Goal: Task Accomplishment & Management: Use online tool/utility

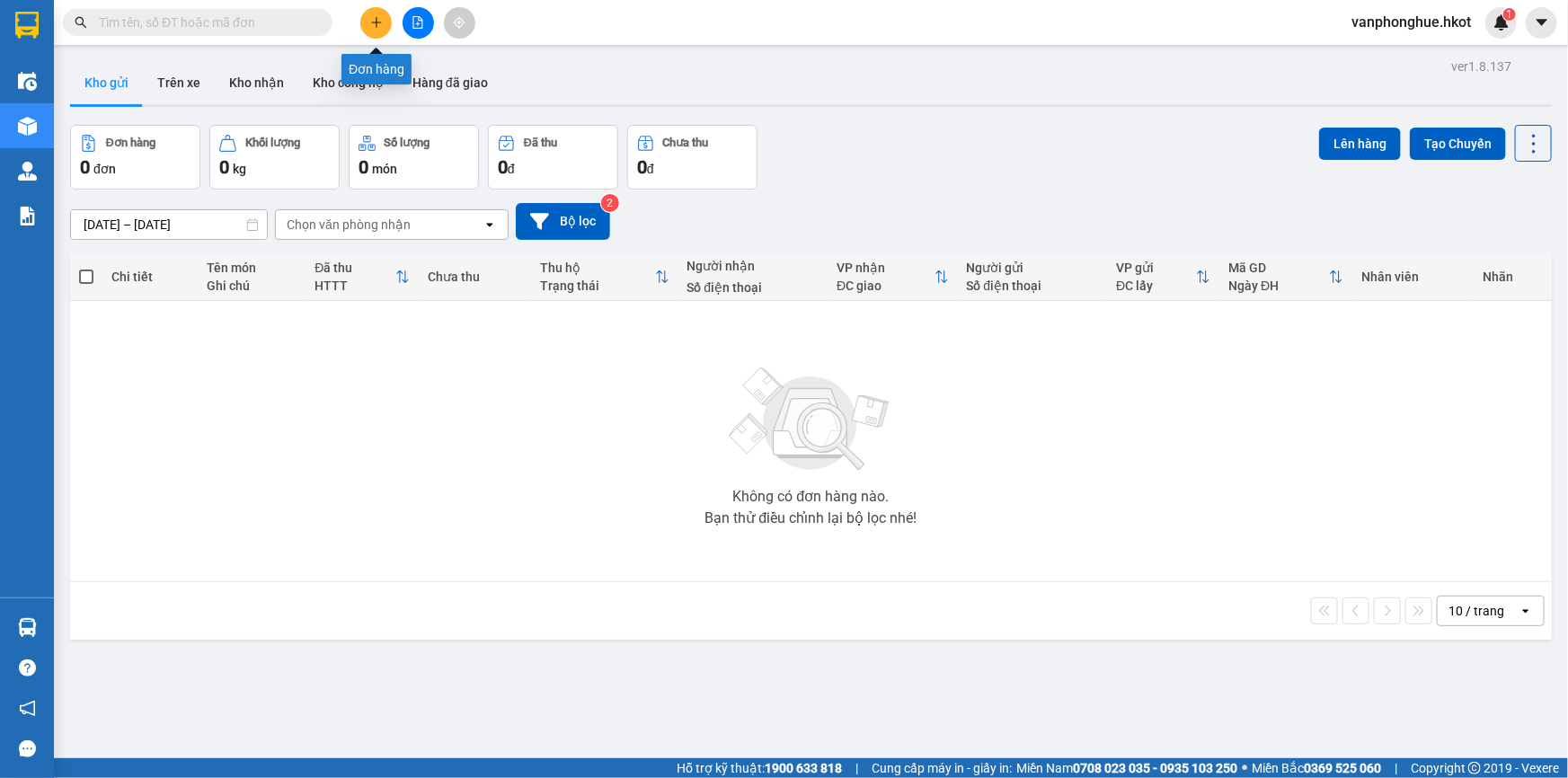
click at [374, 18] on icon "plus" at bounding box center [377, 23] width 13 height 13
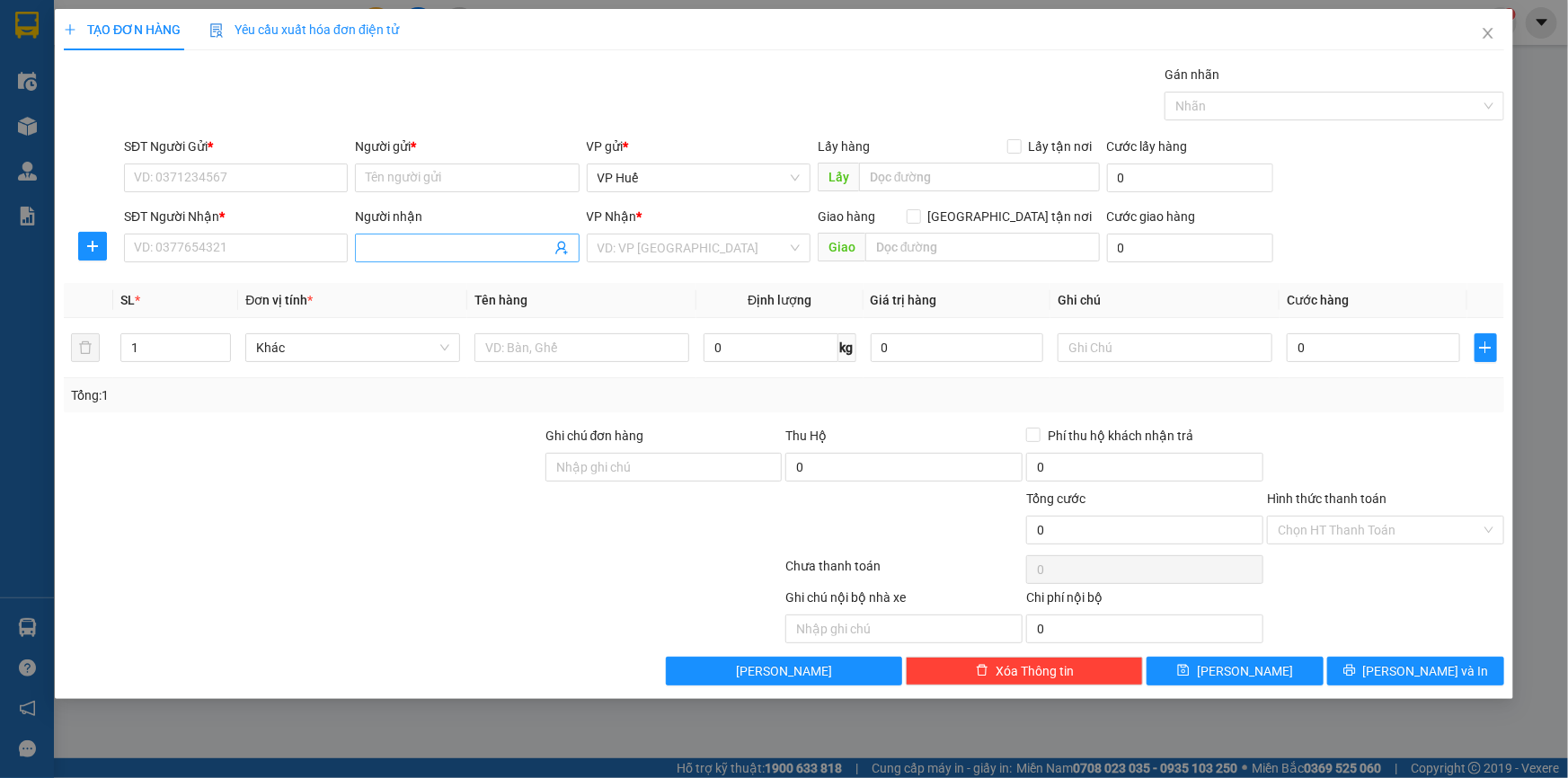
click at [404, 247] on input "Người nhận" at bounding box center [457, 248] width 184 height 20
type input "[PERSON_NAME]"
click at [1489, 32] on icon "close" at bounding box center [1488, 34] width 15 height 15
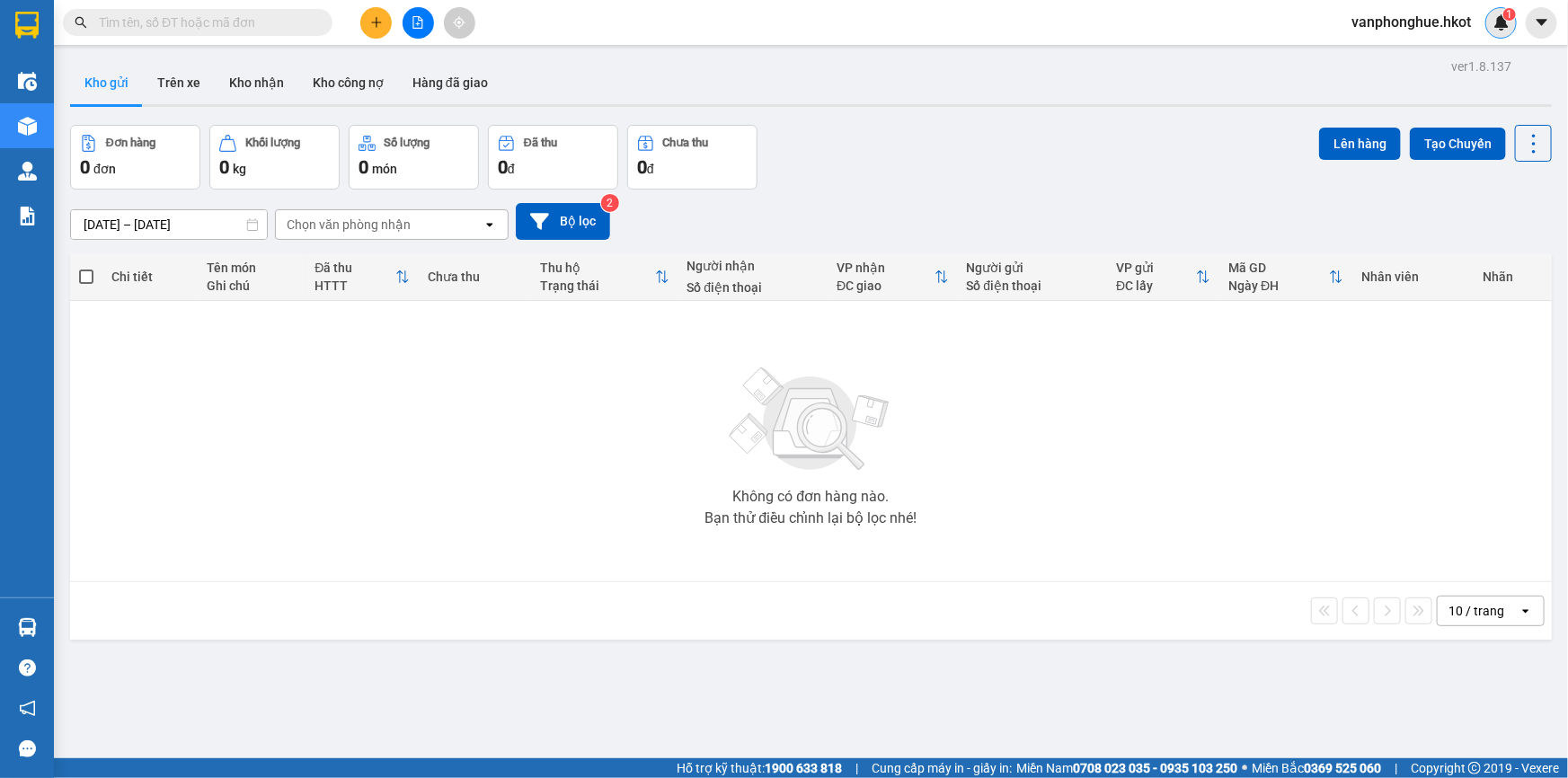
click at [1494, 20] on img at bounding box center [1502, 23] width 16 height 16
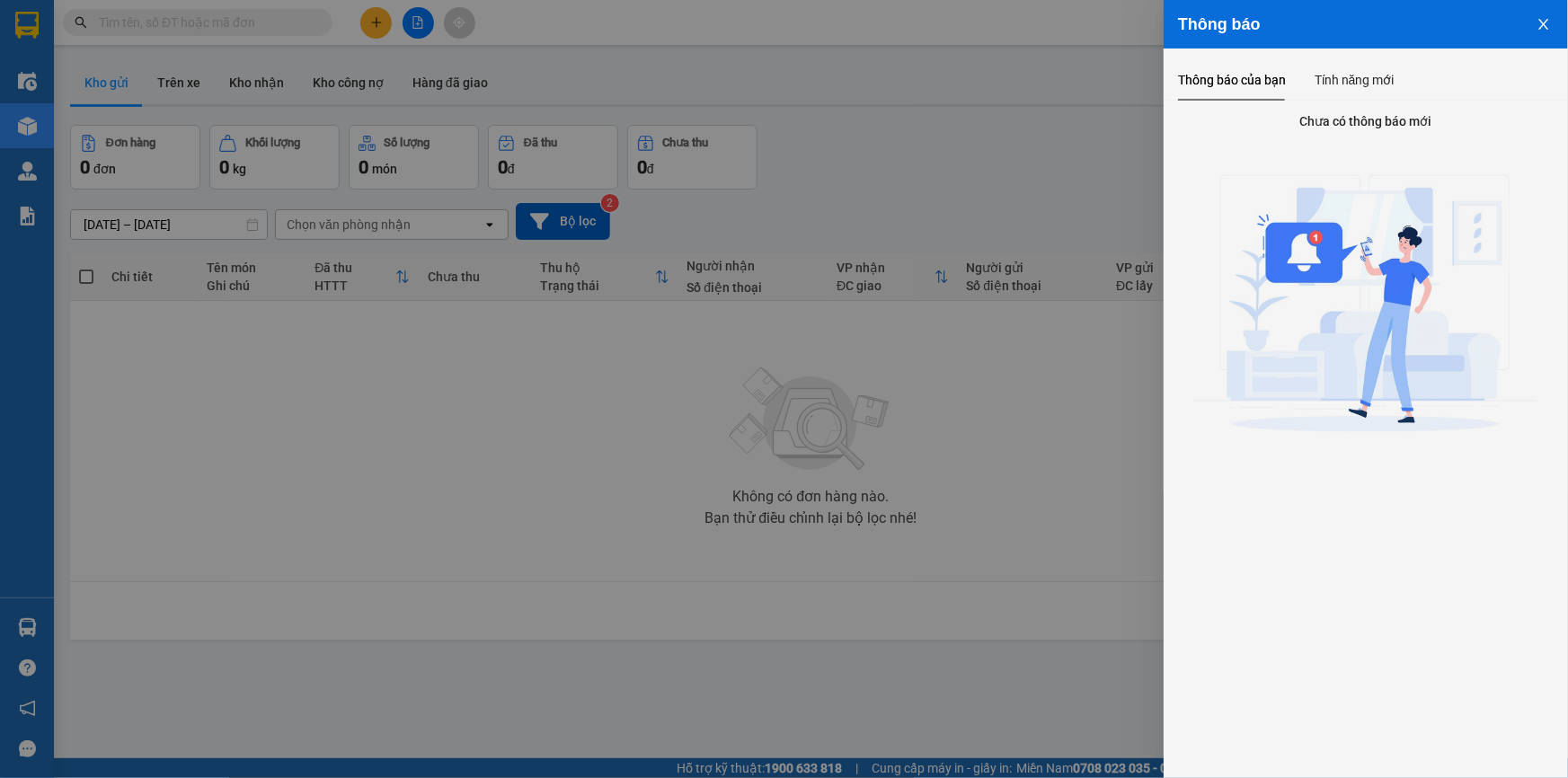
click at [1536, 26] on icon "close" at bounding box center [1544, 25] width 15 height 15
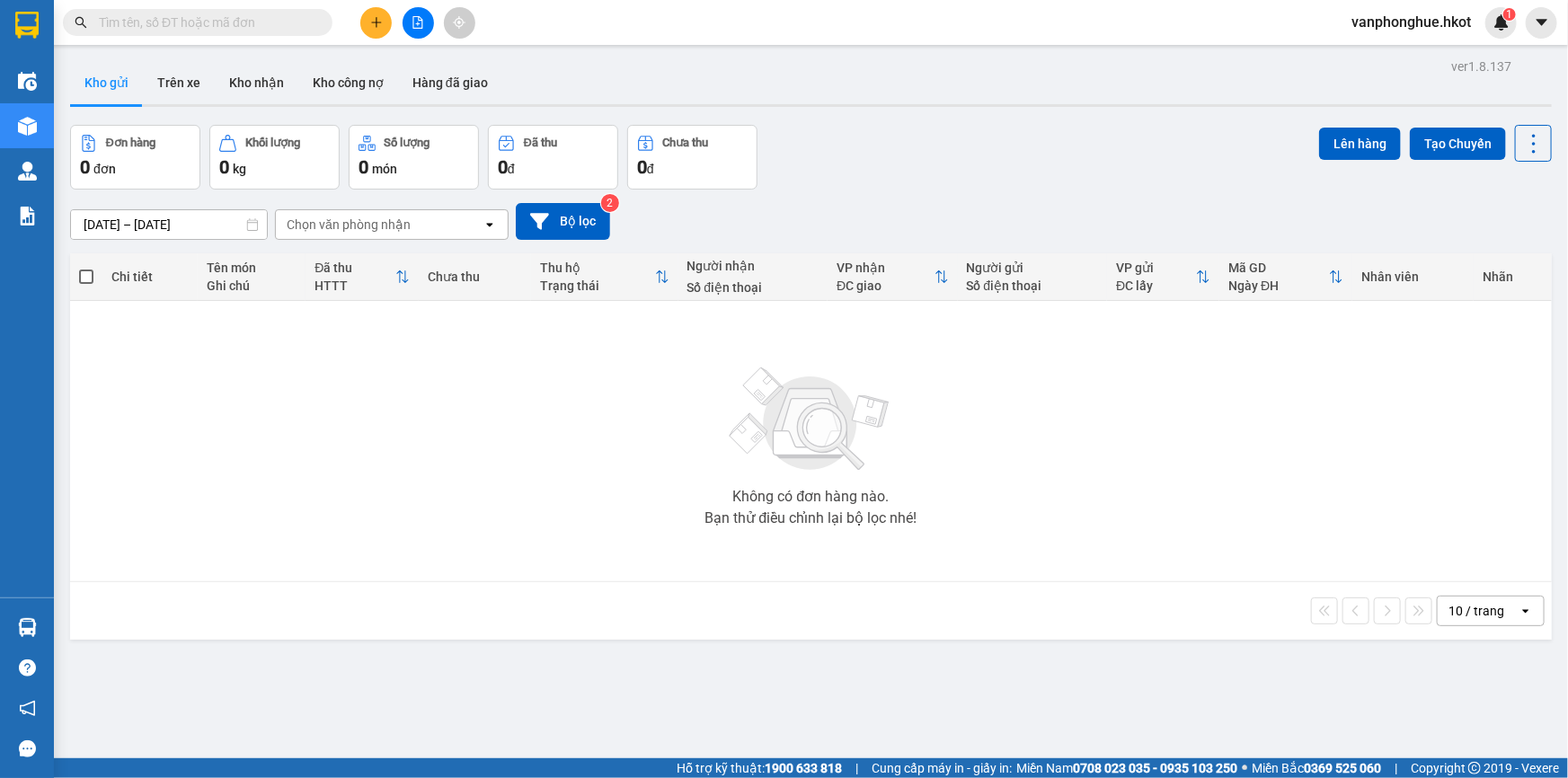
click at [1390, 22] on span "vanphonghue.hkot" at bounding box center [1410, 22] width 148 height 23
click at [1394, 50] on span "Đăng xuất" at bounding box center [1419, 55] width 113 height 20
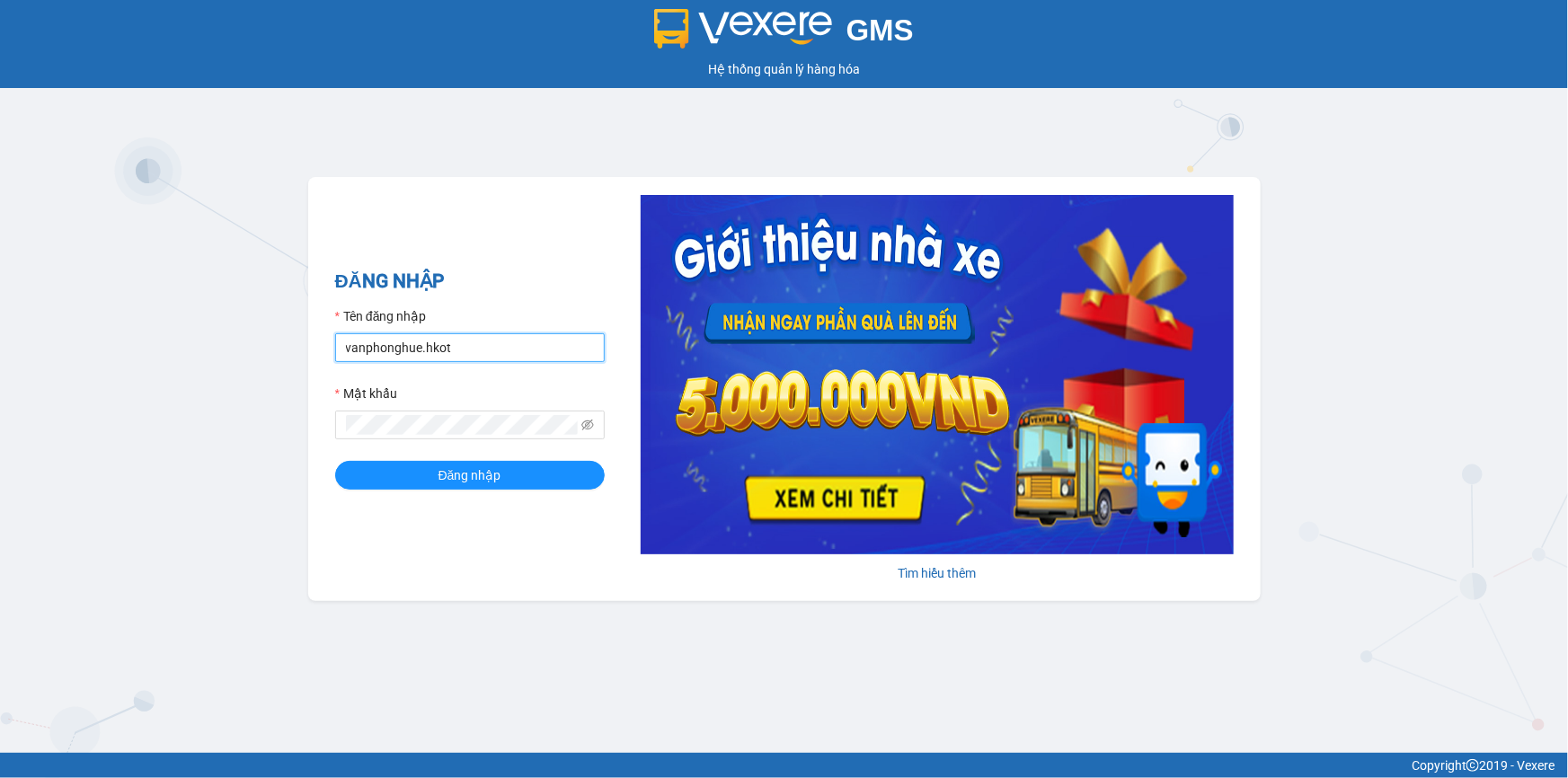
click at [508, 349] on input "vanphonghue.hkot" at bounding box center [469, 348] width 270 height 29
type input "vpqbntbinh.hkot"
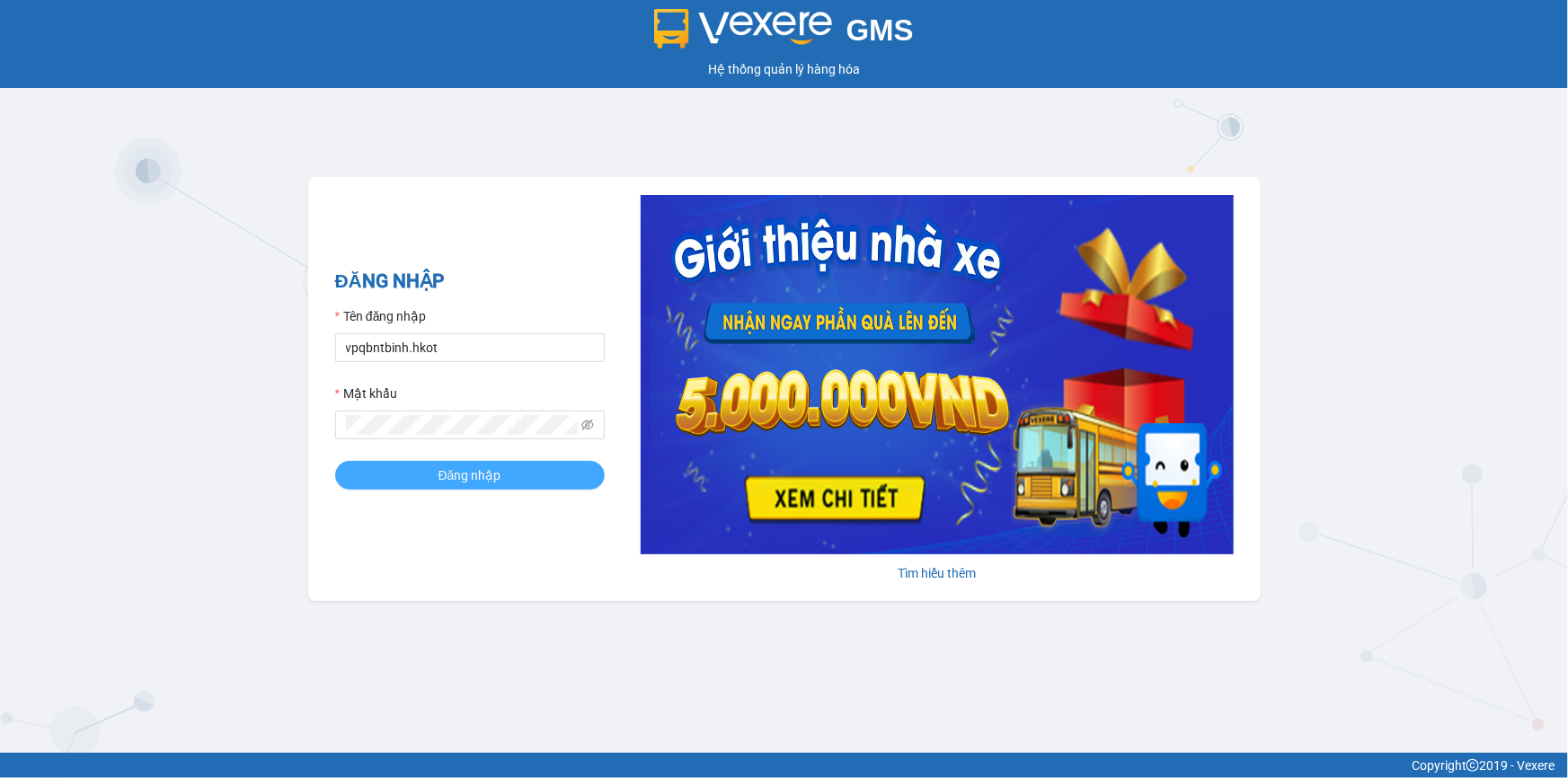
click at [440, 486] on button "Đăng nhập" at bounding box center [469, 476] width 270 height 29
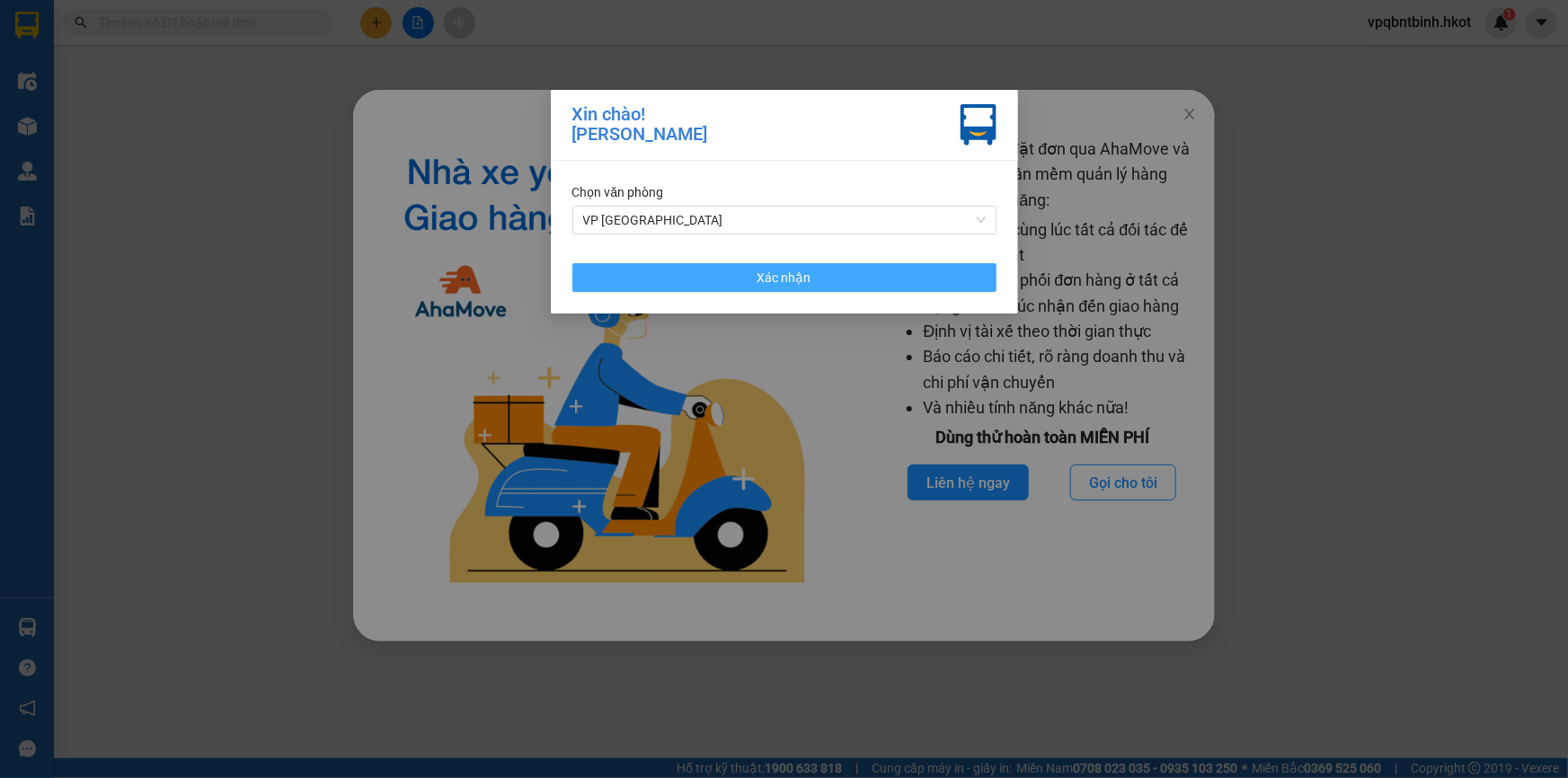
click at [887, 271] on button "Xác nhận" at bounding box center [784, 278] width 424 height 29
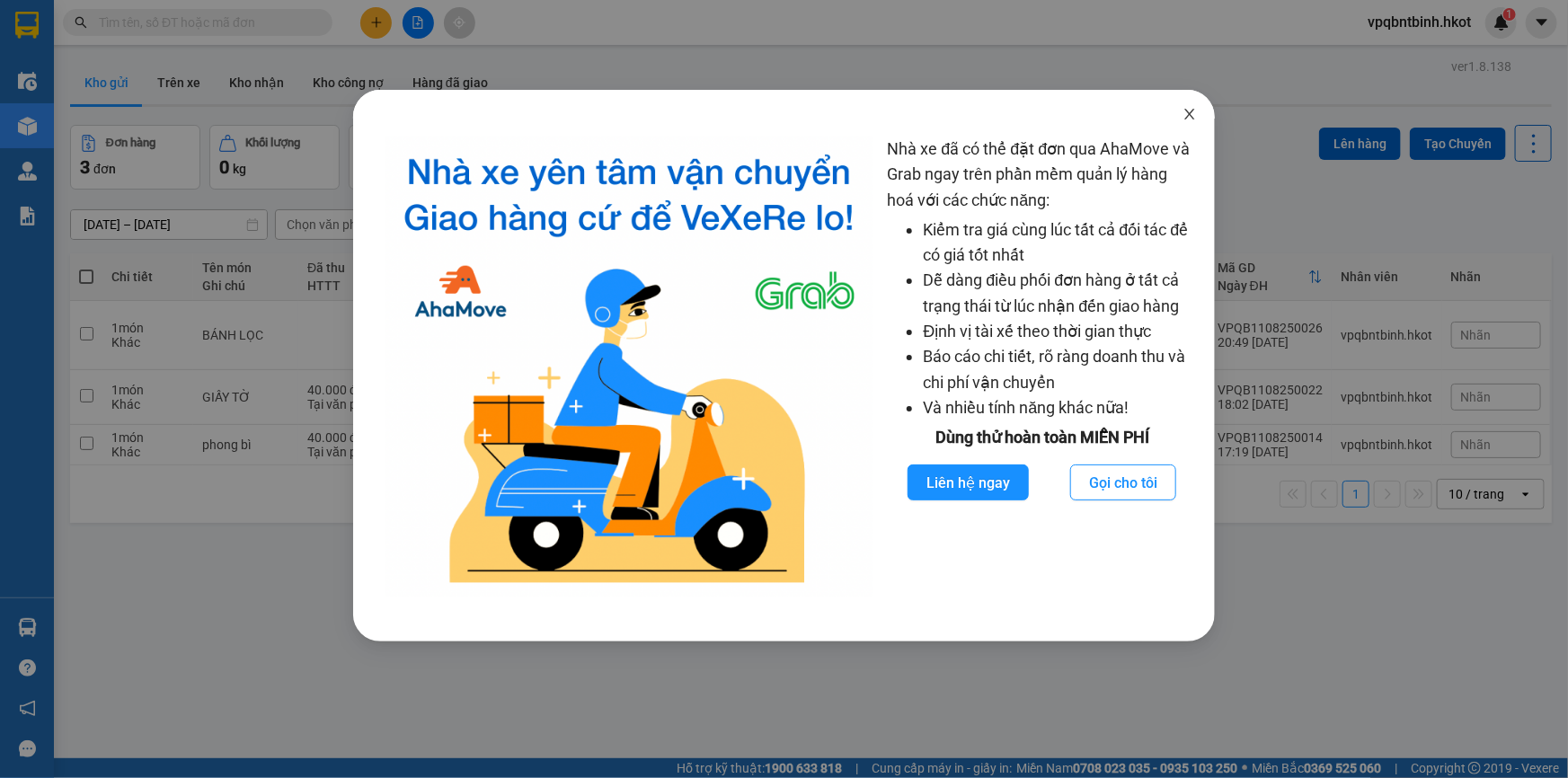
click at [1196, 119] on icon "close" at bounding box center [1190, 114] width 15 height 15
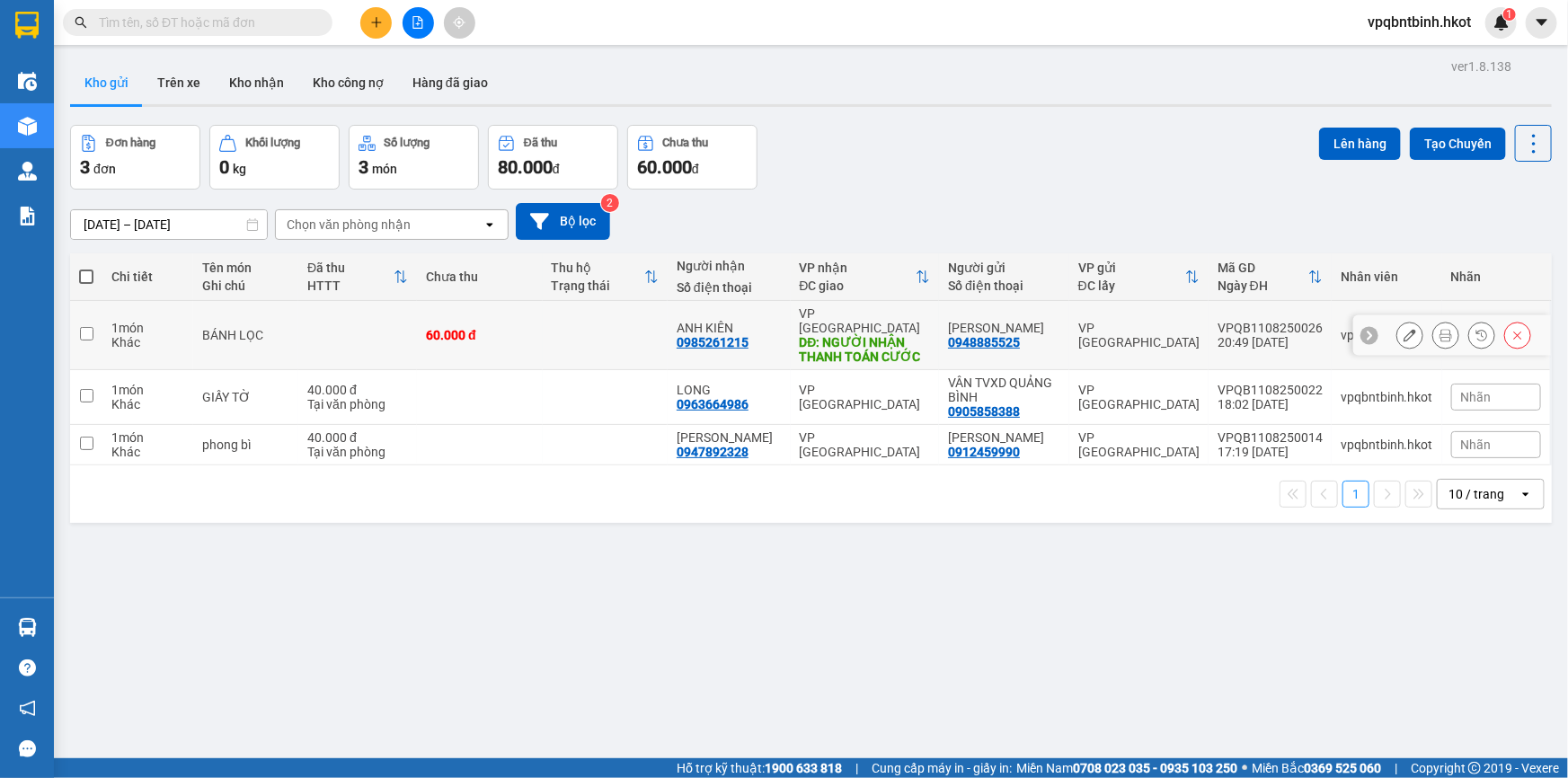
click at [84, 329] on input "checkbox" at bounding box center [86, 333] width 14 height 14
checkbox input "true"
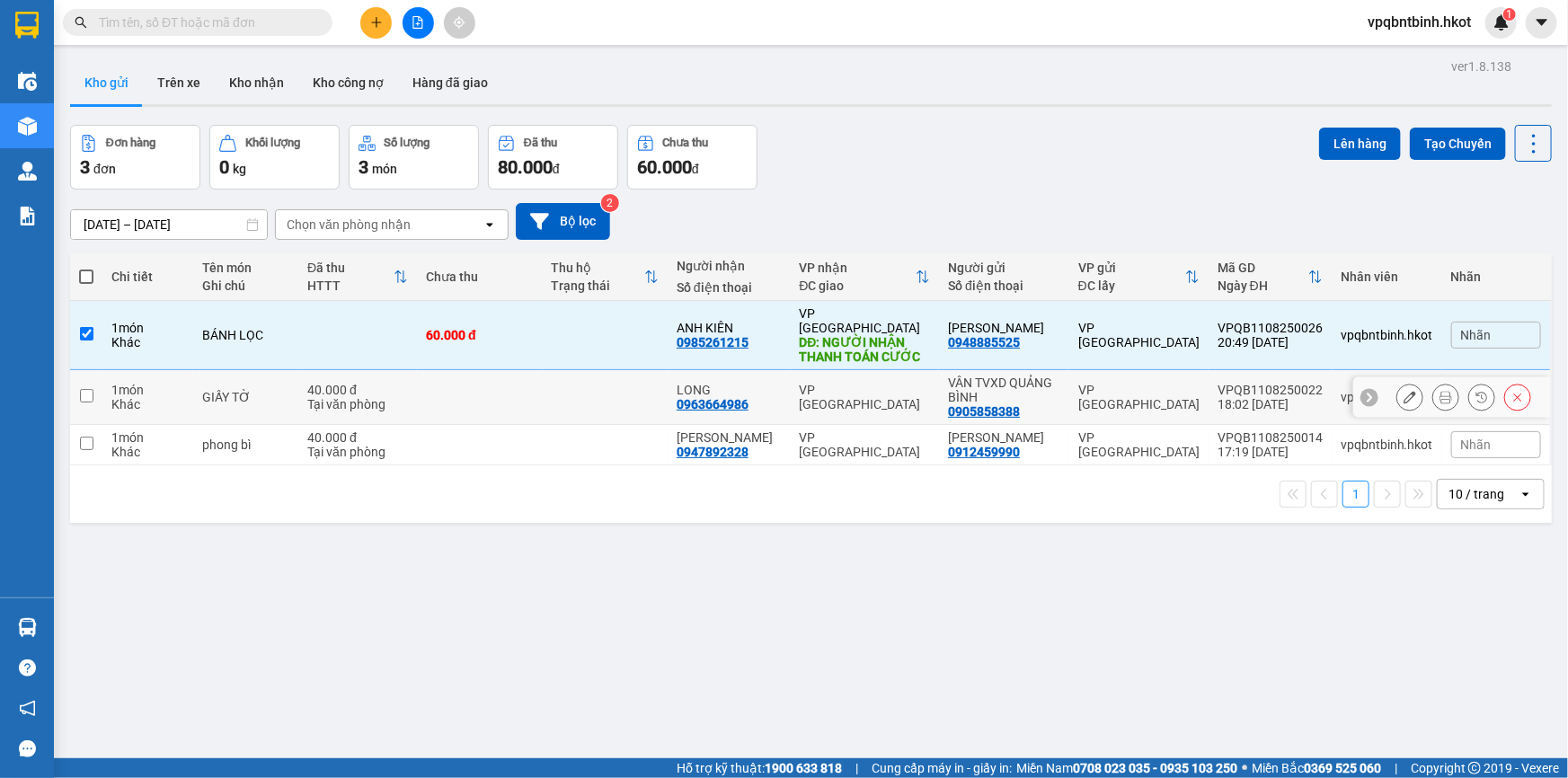
click at [84, 389] on input "checkbox" at bounding box center [86, 396] width 14 height 14
checkbox input "true"
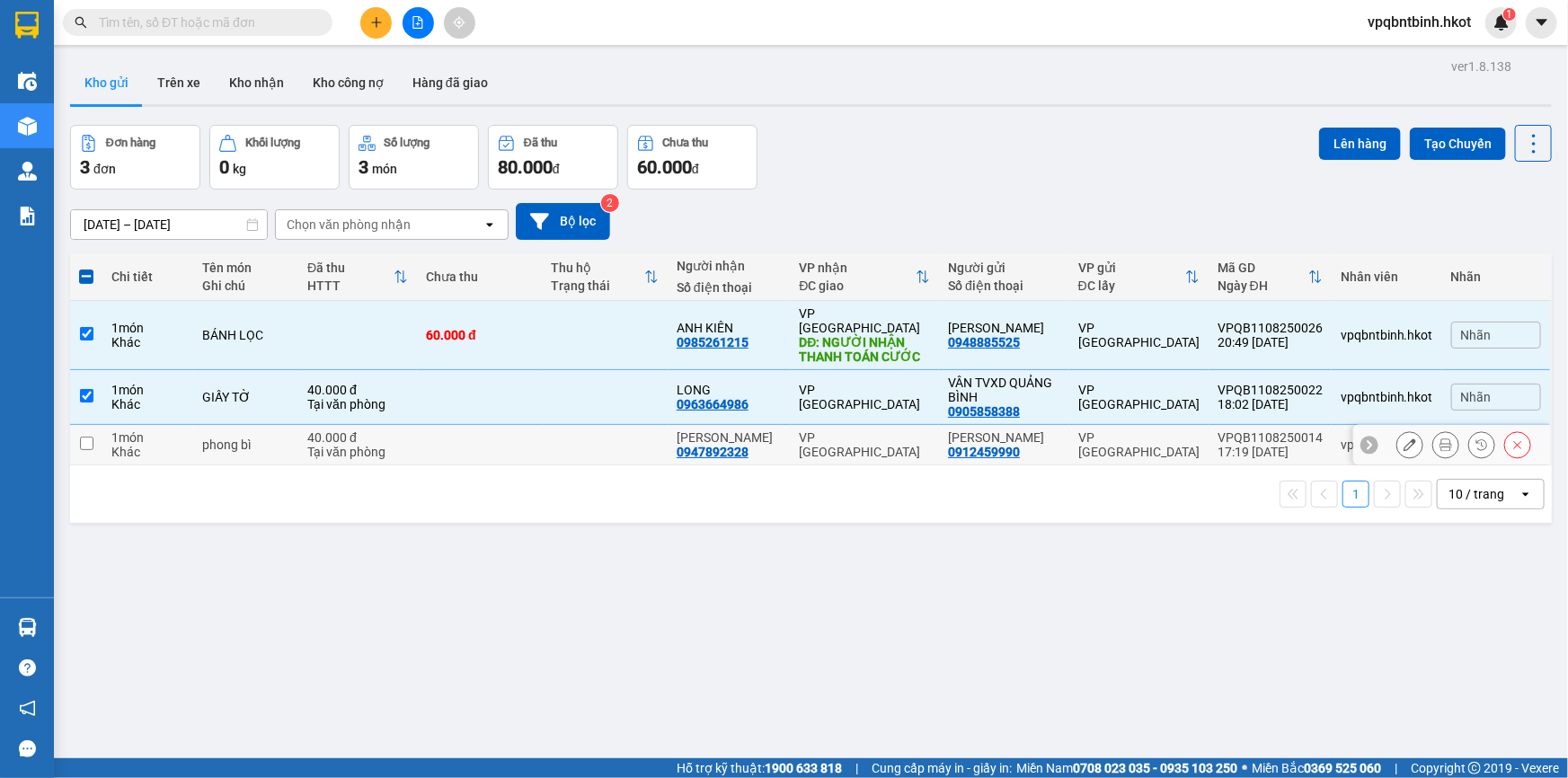
click at [89, 437] on input "checkbox" at bounding box center [86, 443] width 14 height 14
checkbox input "true"
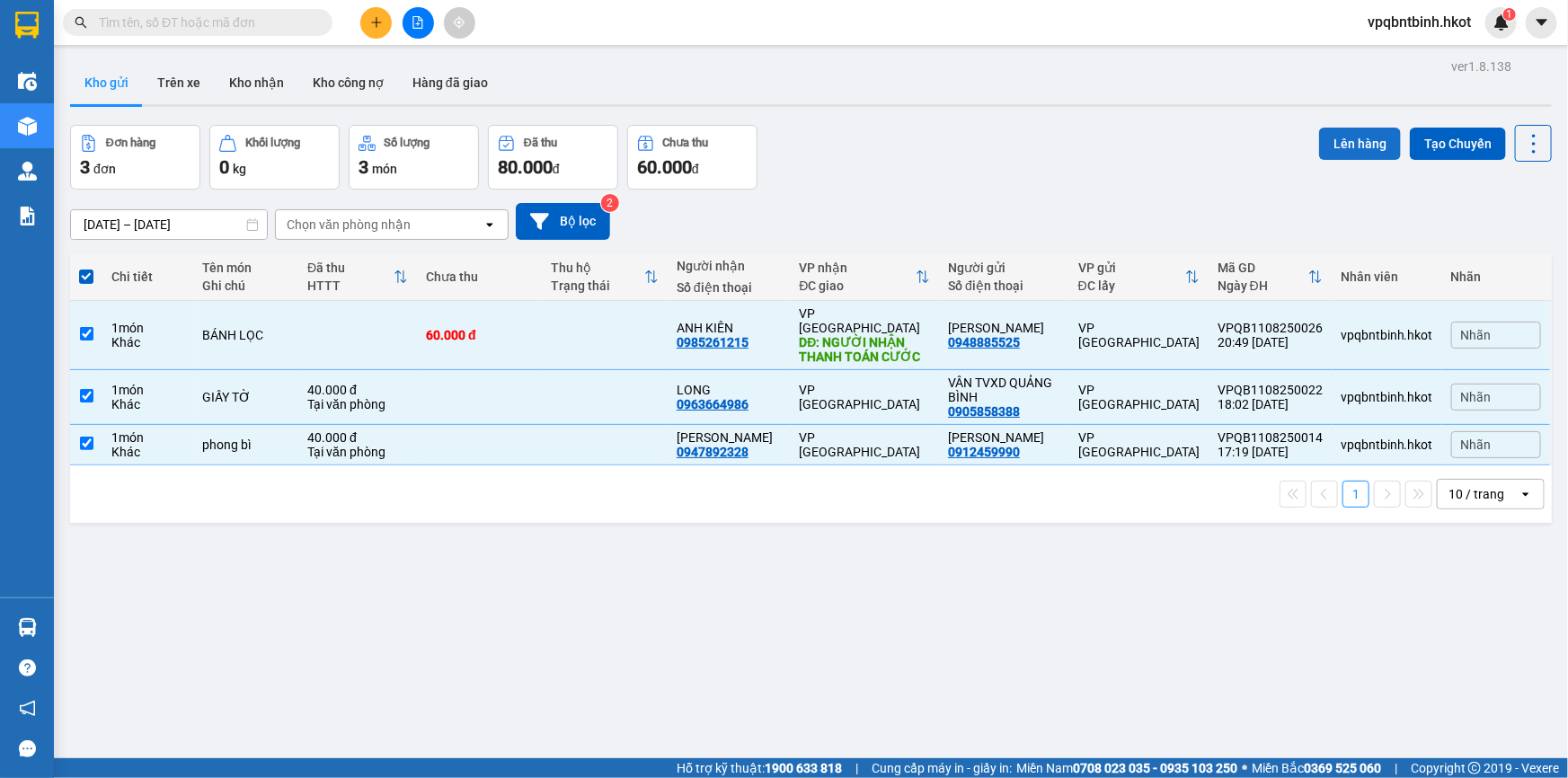
click at [1367, 153] on button "Lên hàng" at bounding box center [1359, 144] width 82 height 33
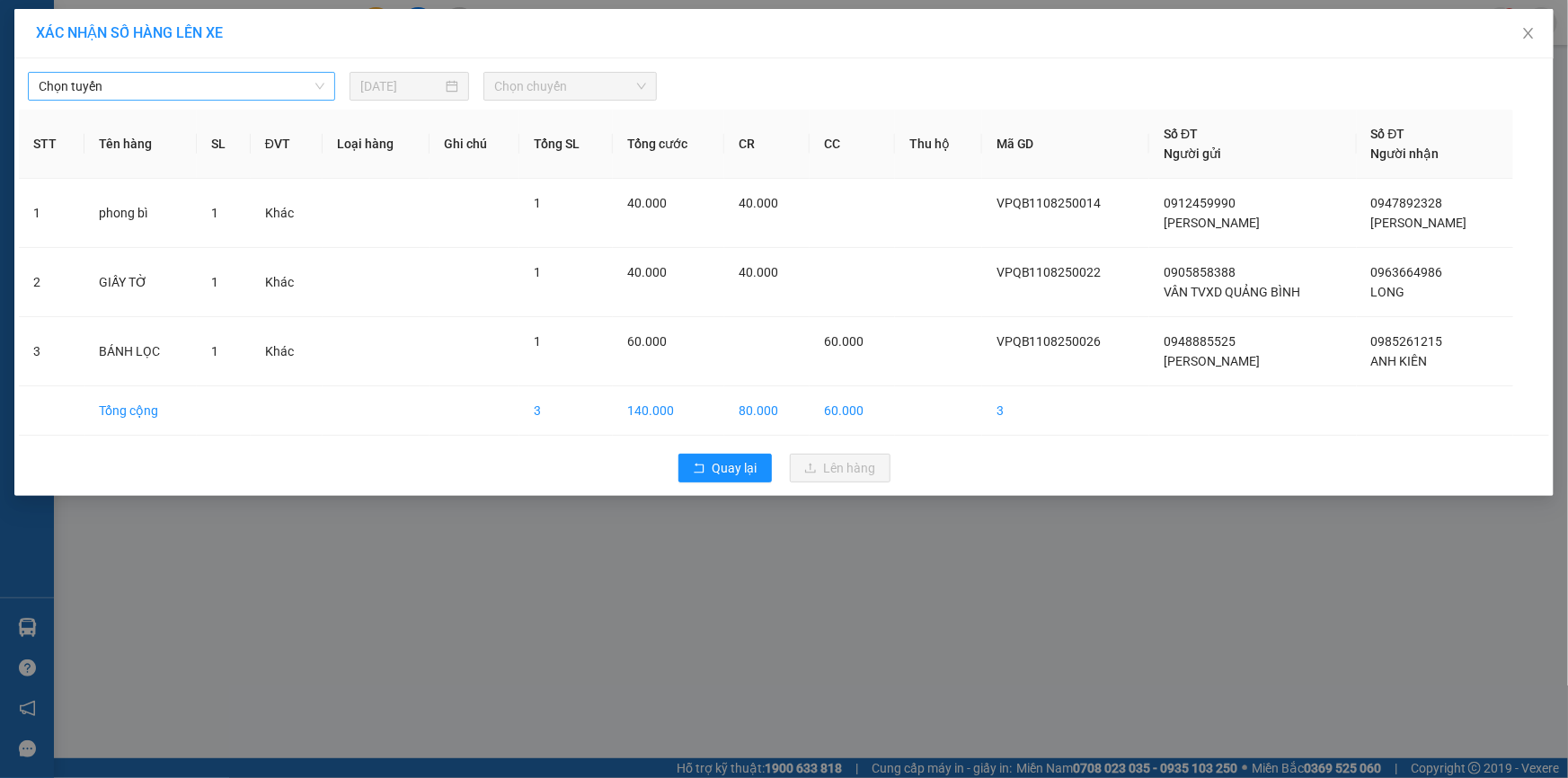
click at [215, 82] on span "Chọn tuyến" at bounding box center [181, 86] width 286 height 27
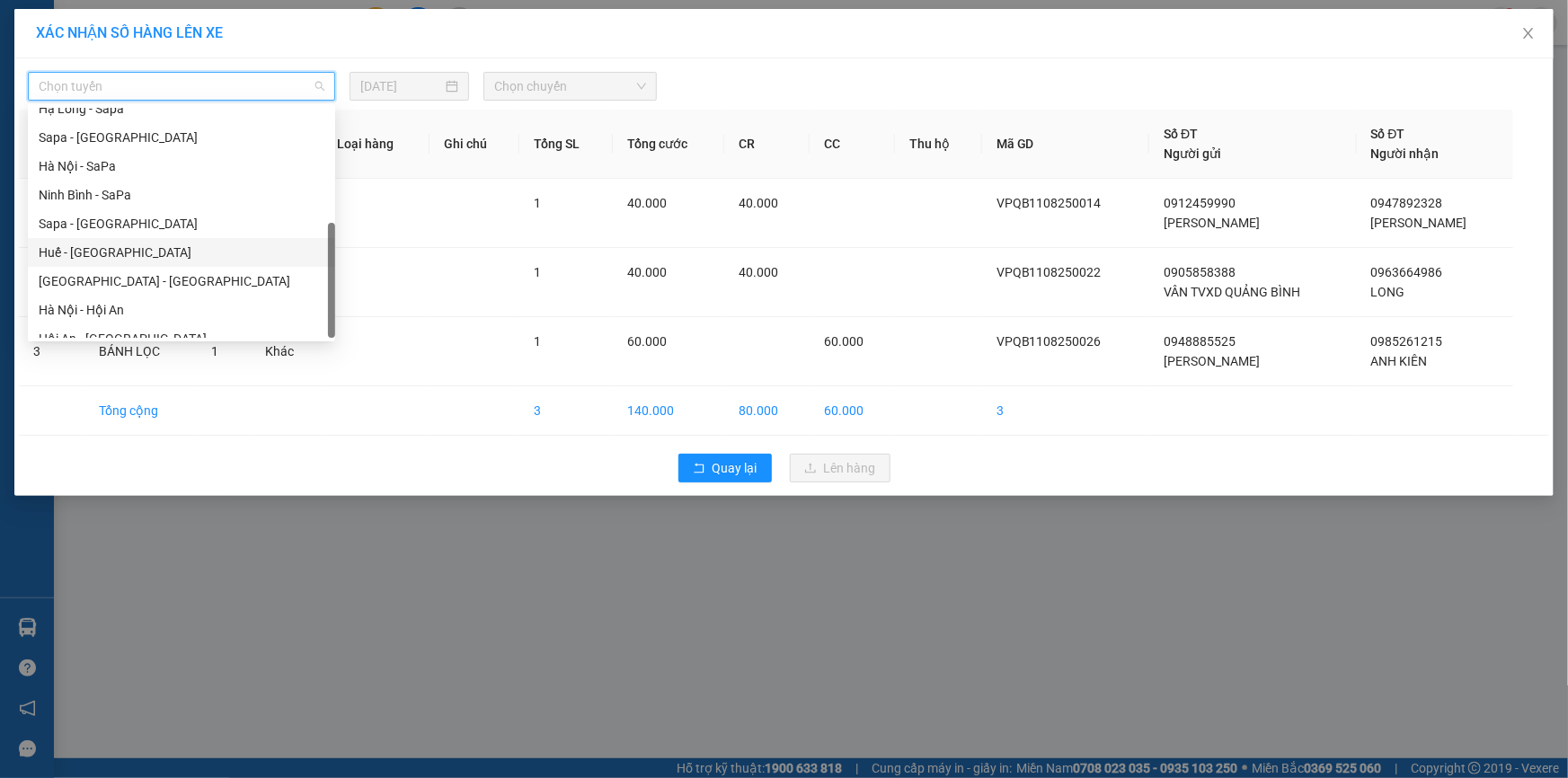
scroll to position [172, 0]
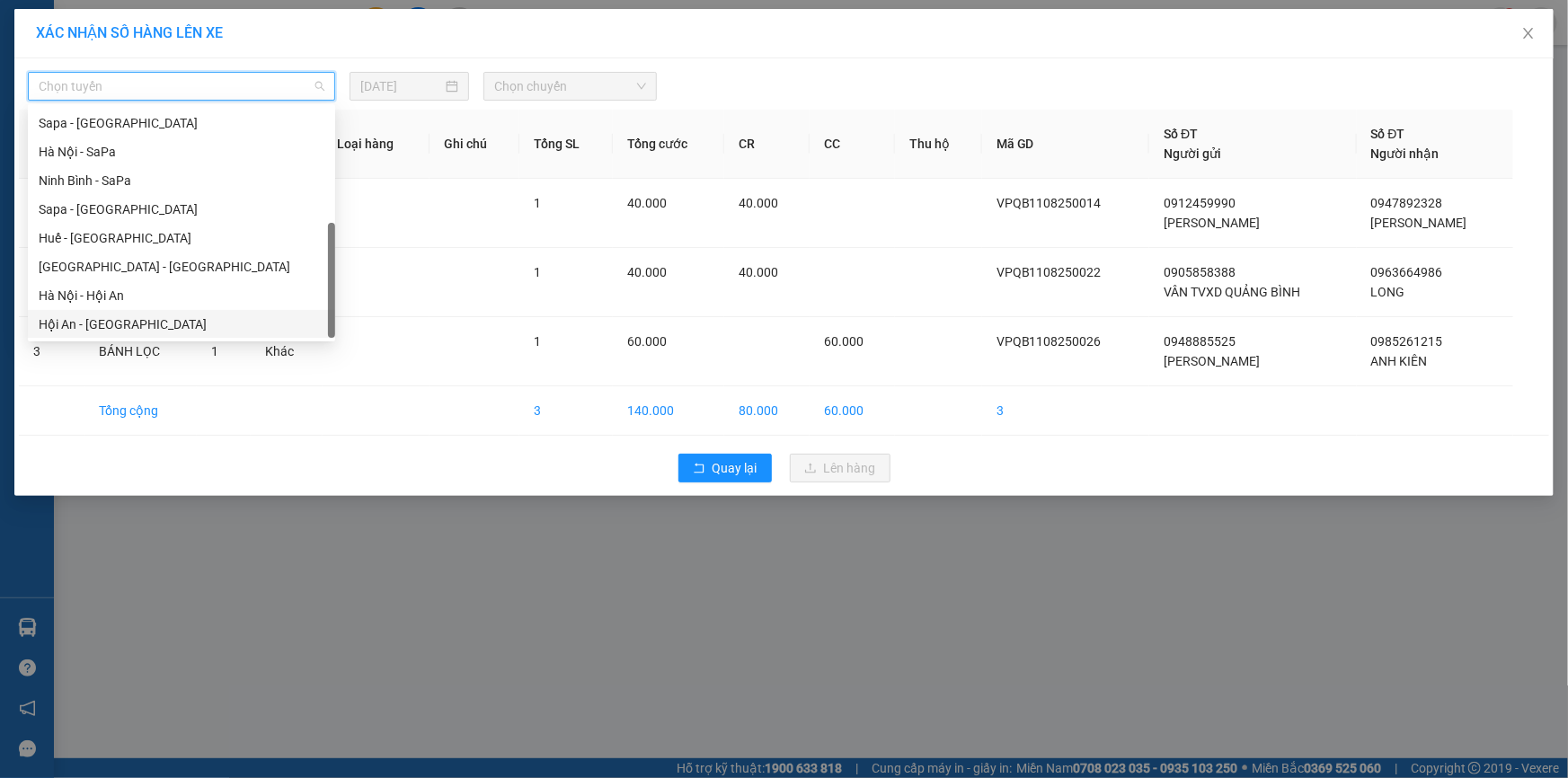
click at [121, 320] on div "Hội An - Hà Nội" at bounding box center [181, 325] width 286 height 20
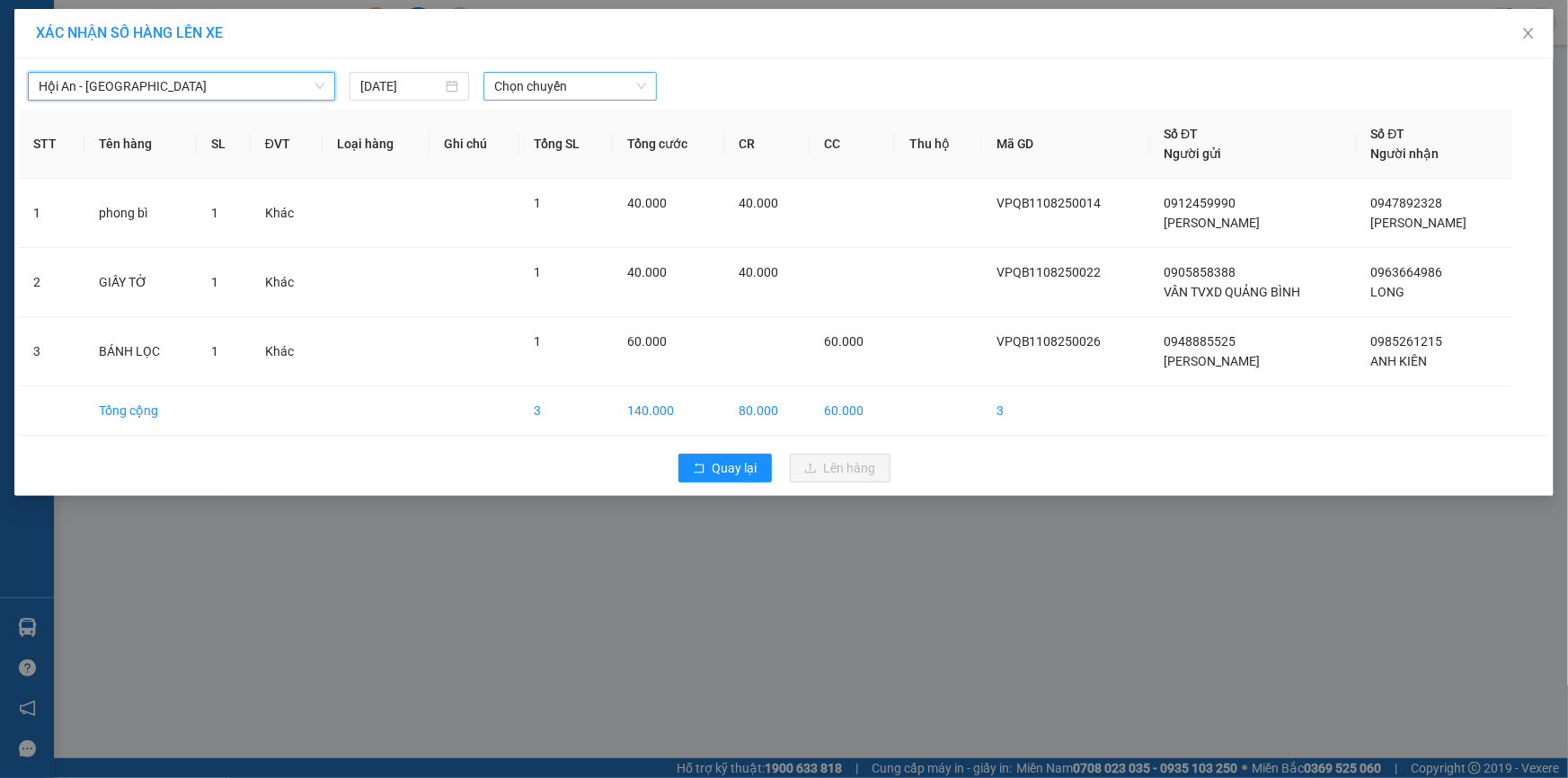
click at [580, 82] on span "Chọn chuyến" at bounding box center [570, 86] width 152 height 27
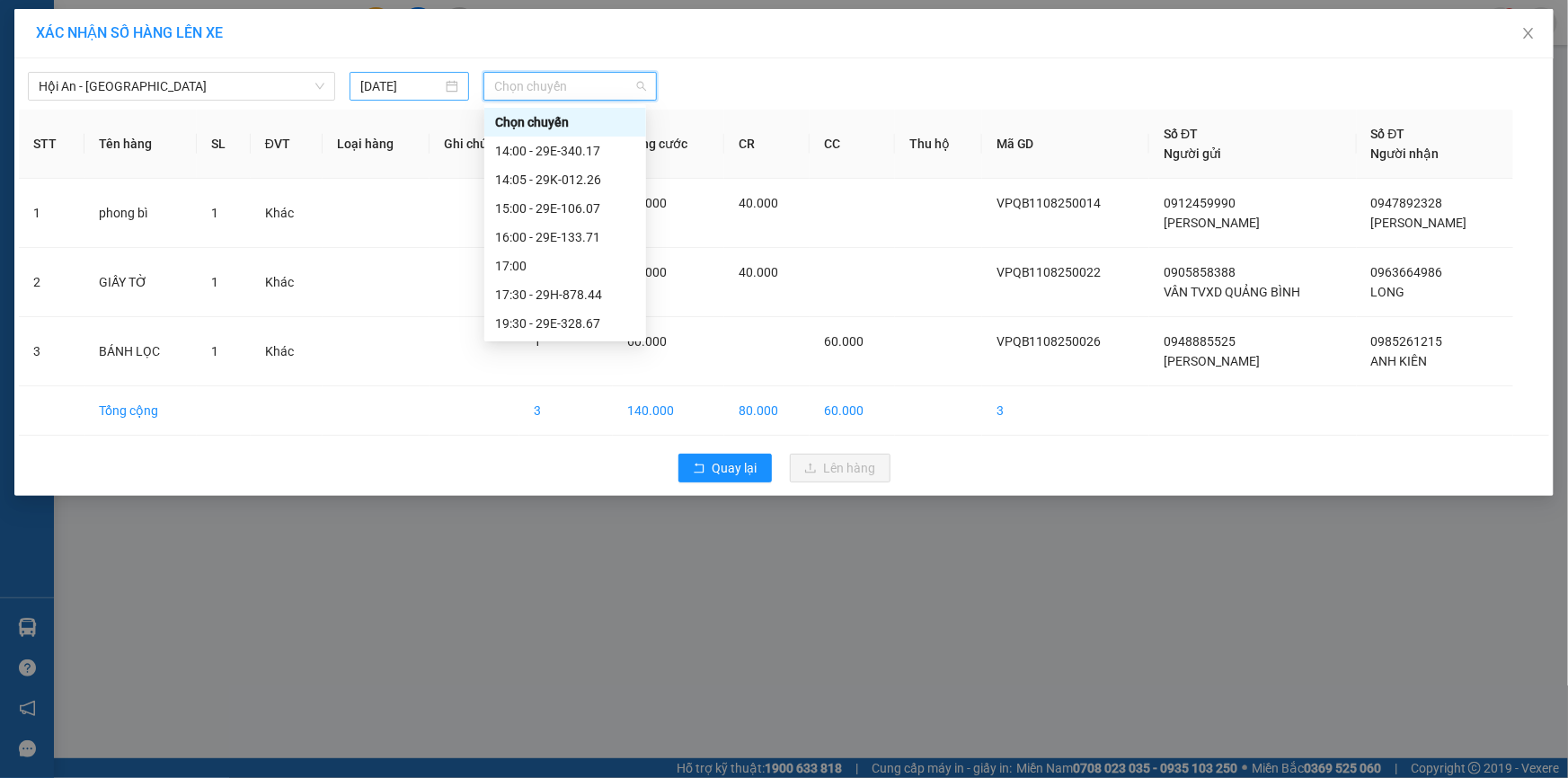
click at [434, 80] on input "12/08/2025" at bounding box center [401, 86] width 82 height 20
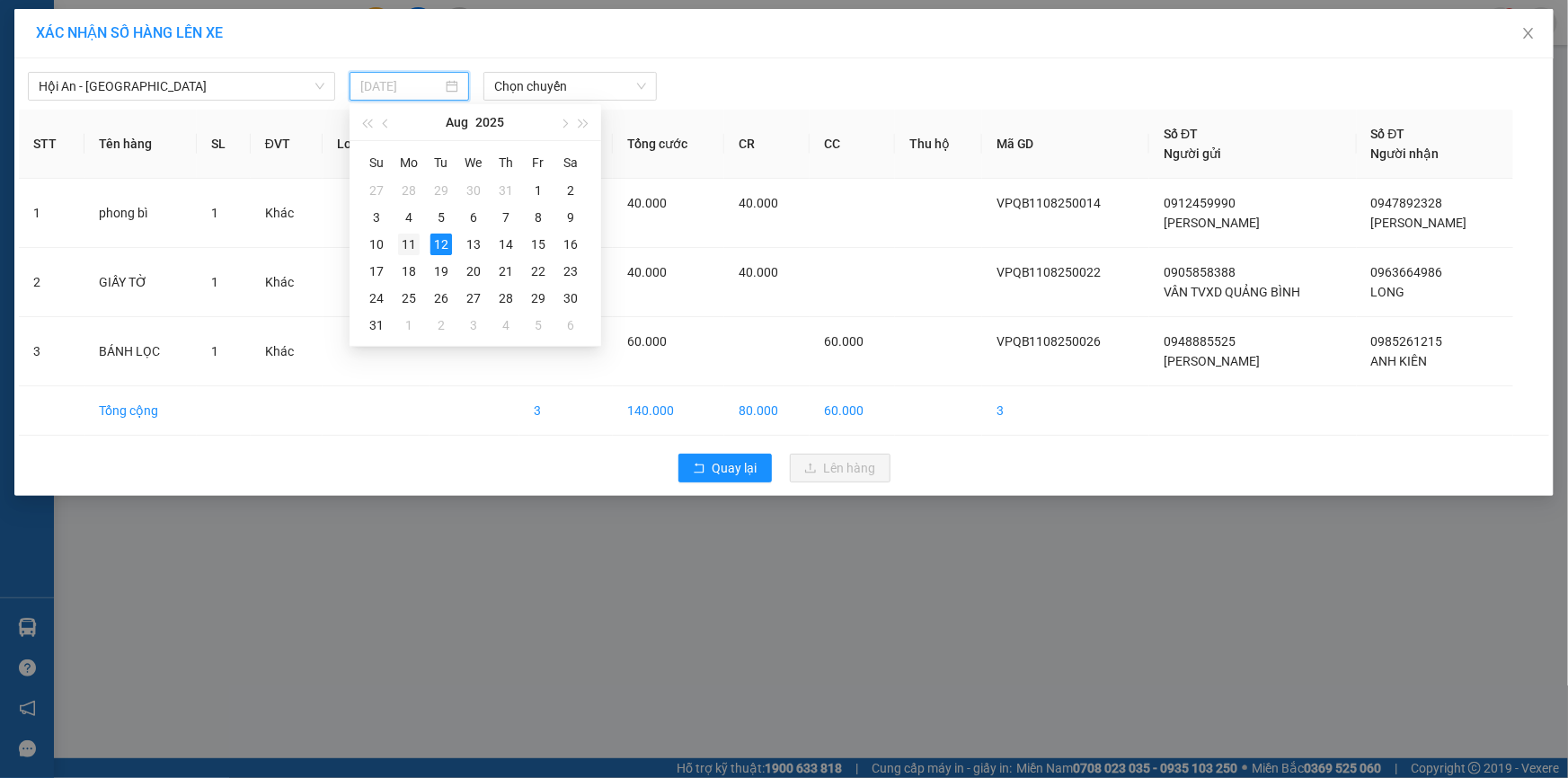
click at [406, 241] on div "11" at bounding box center [409, 244] width 22 height 22
type input "11/08/2025"
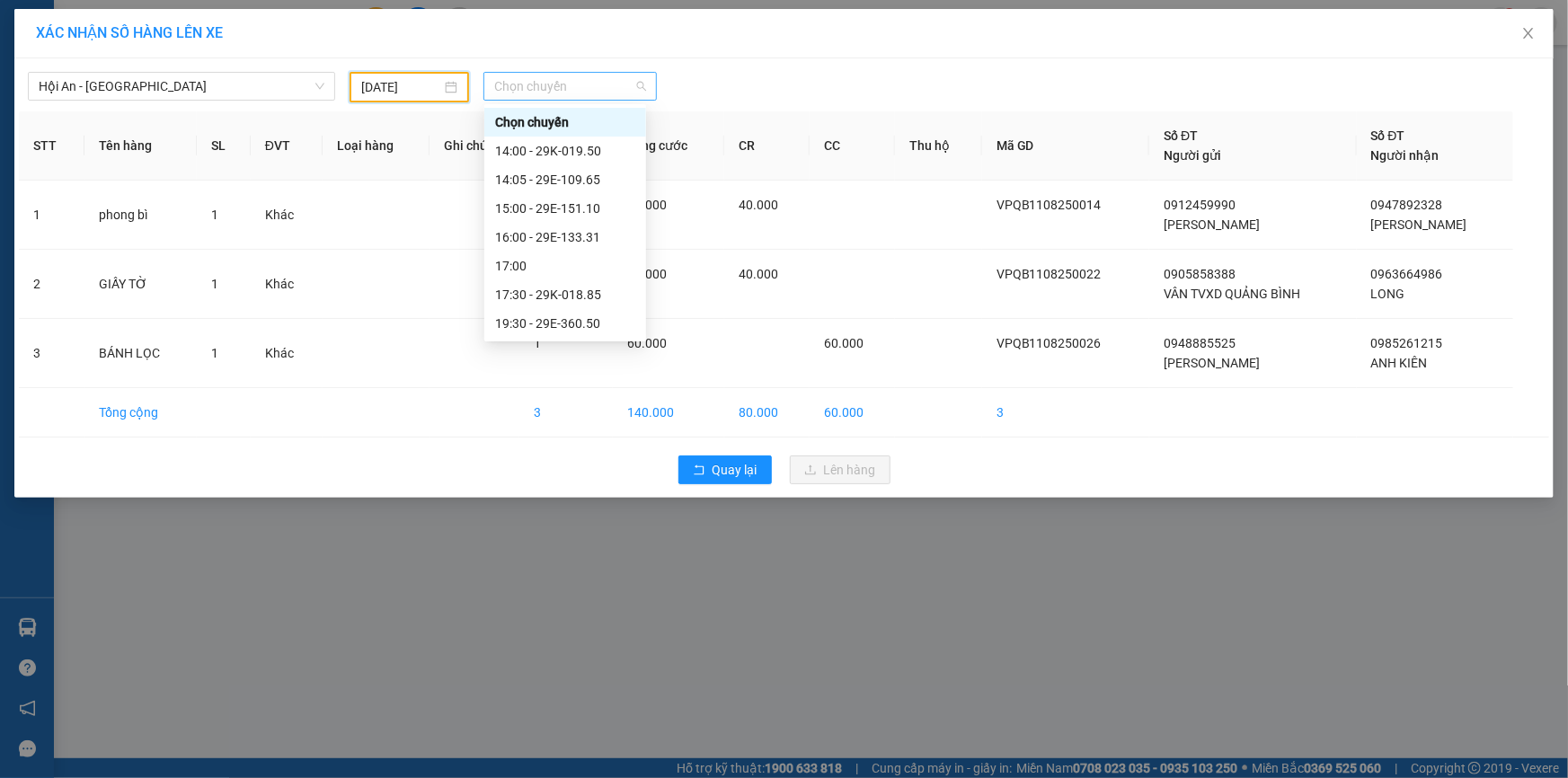
click at [602, 97] on span "Chọn chuyến" at bounding box center [570, 86] width 152 height 27
click at [591, 207] on div "15:00 - 29E-151.10" at bounding box center [565, 209] width 140 height 20
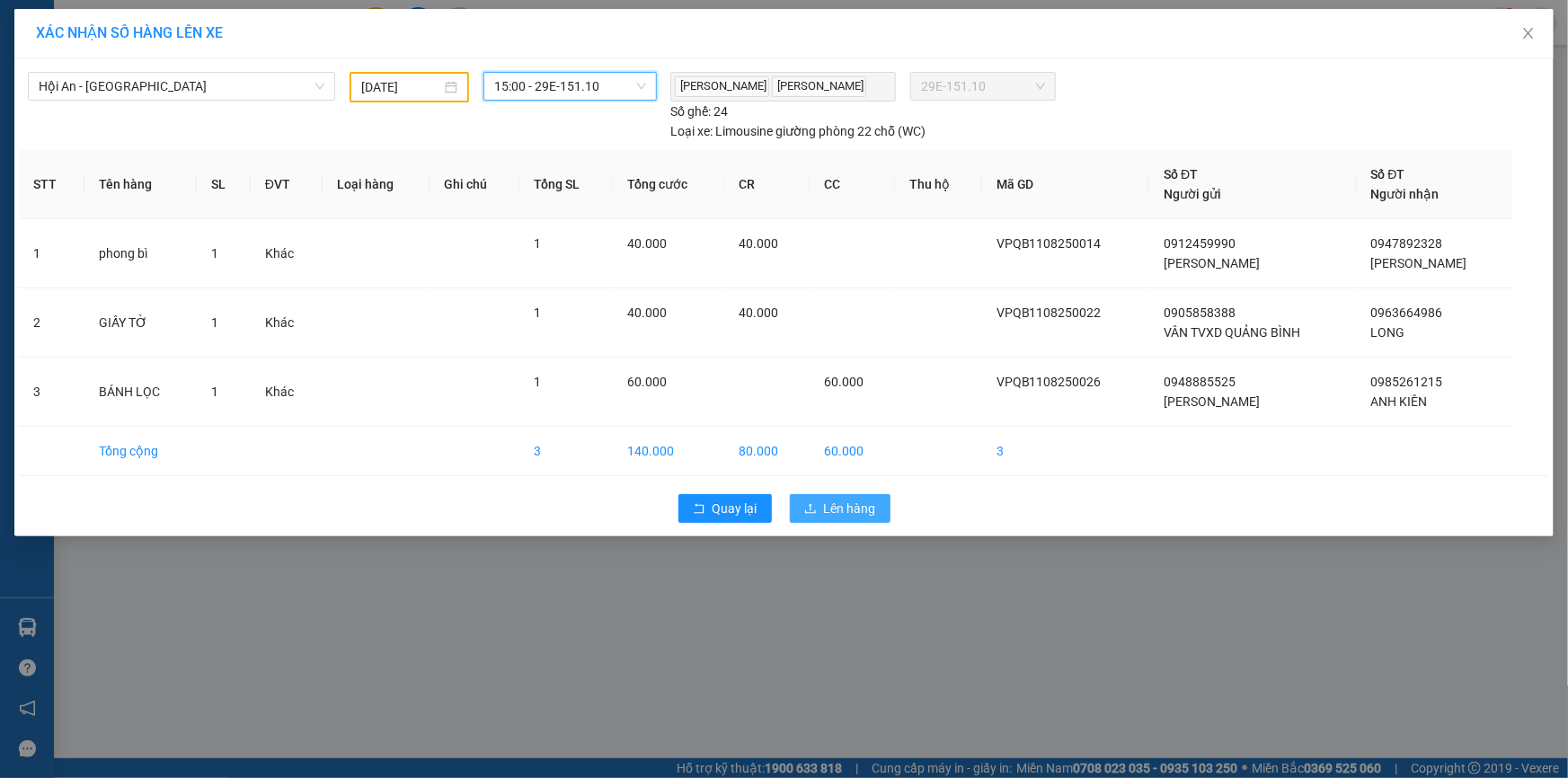
click at [863, 502] on span "Lên hàng" at bounding box center [849, 509] width 52 height 20
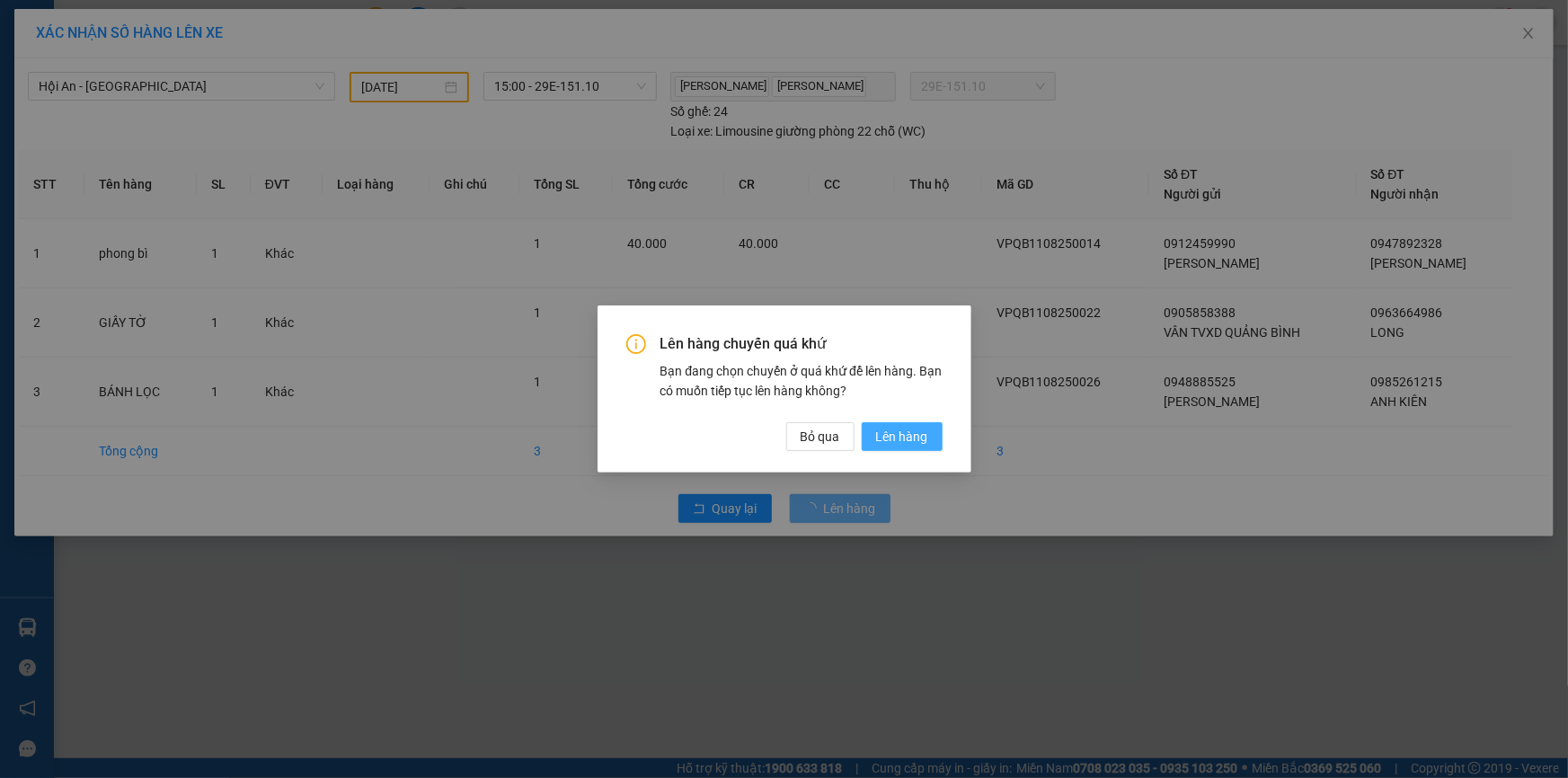
click at [917, 441] on span "Lên hàng" at bounding box center [901, 437] width 52 height 20
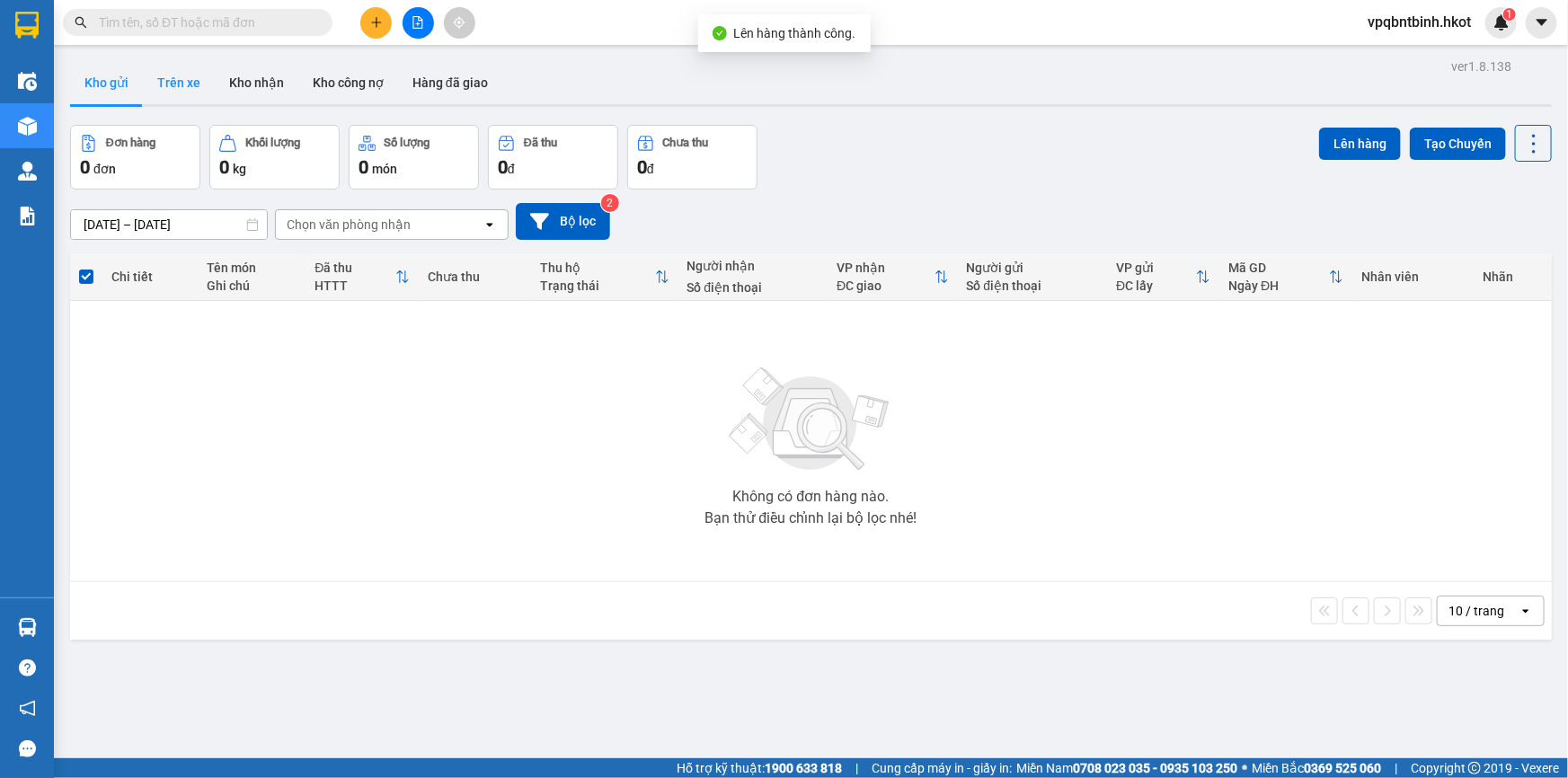
click at [170, 77] on button "Trên xe" at bounding box center [178, 83] width 72 height 44
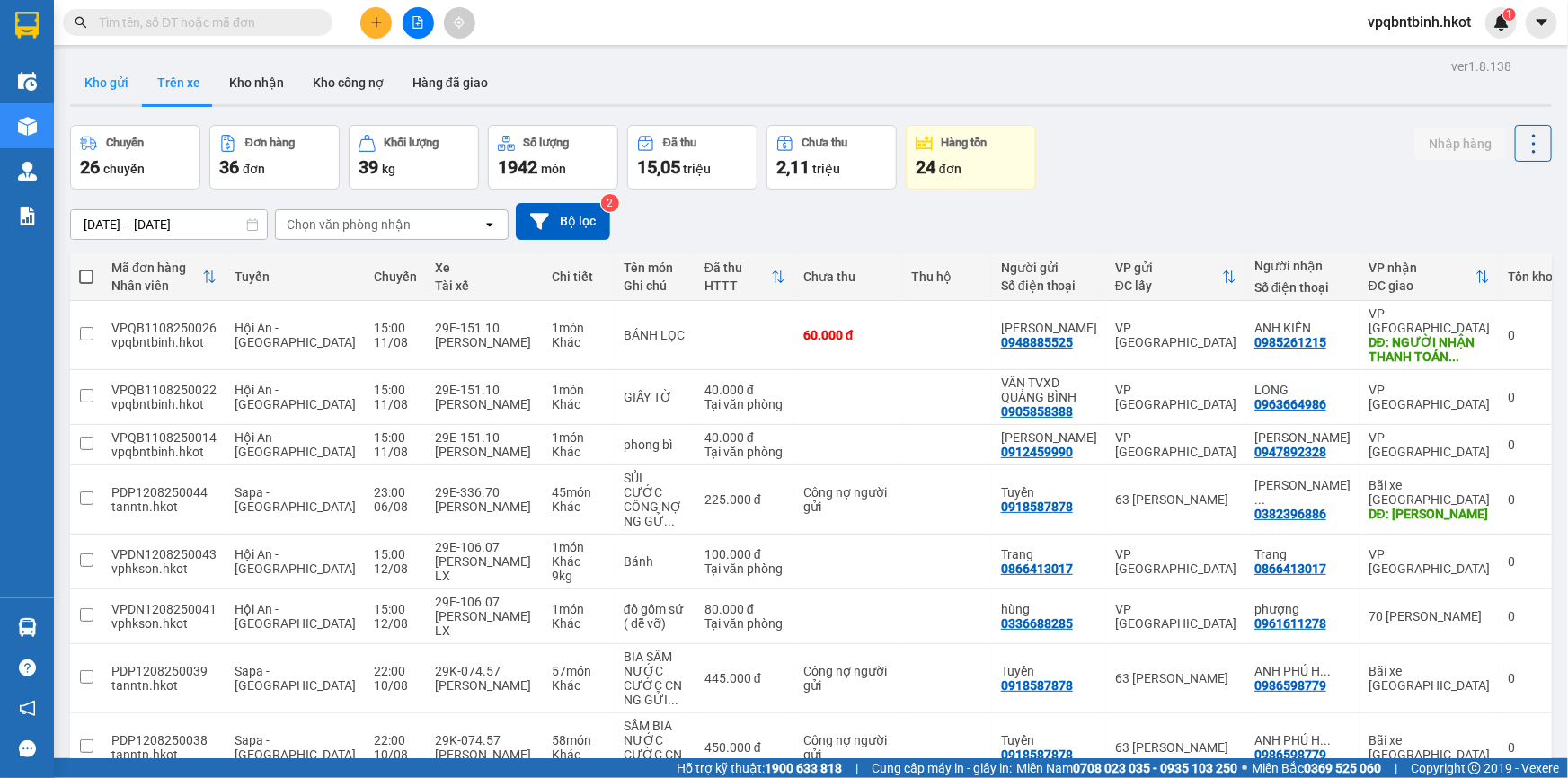
click at [103, 83] on button "Kho gửi" at bounding box center [106, 83] width 73 height 44
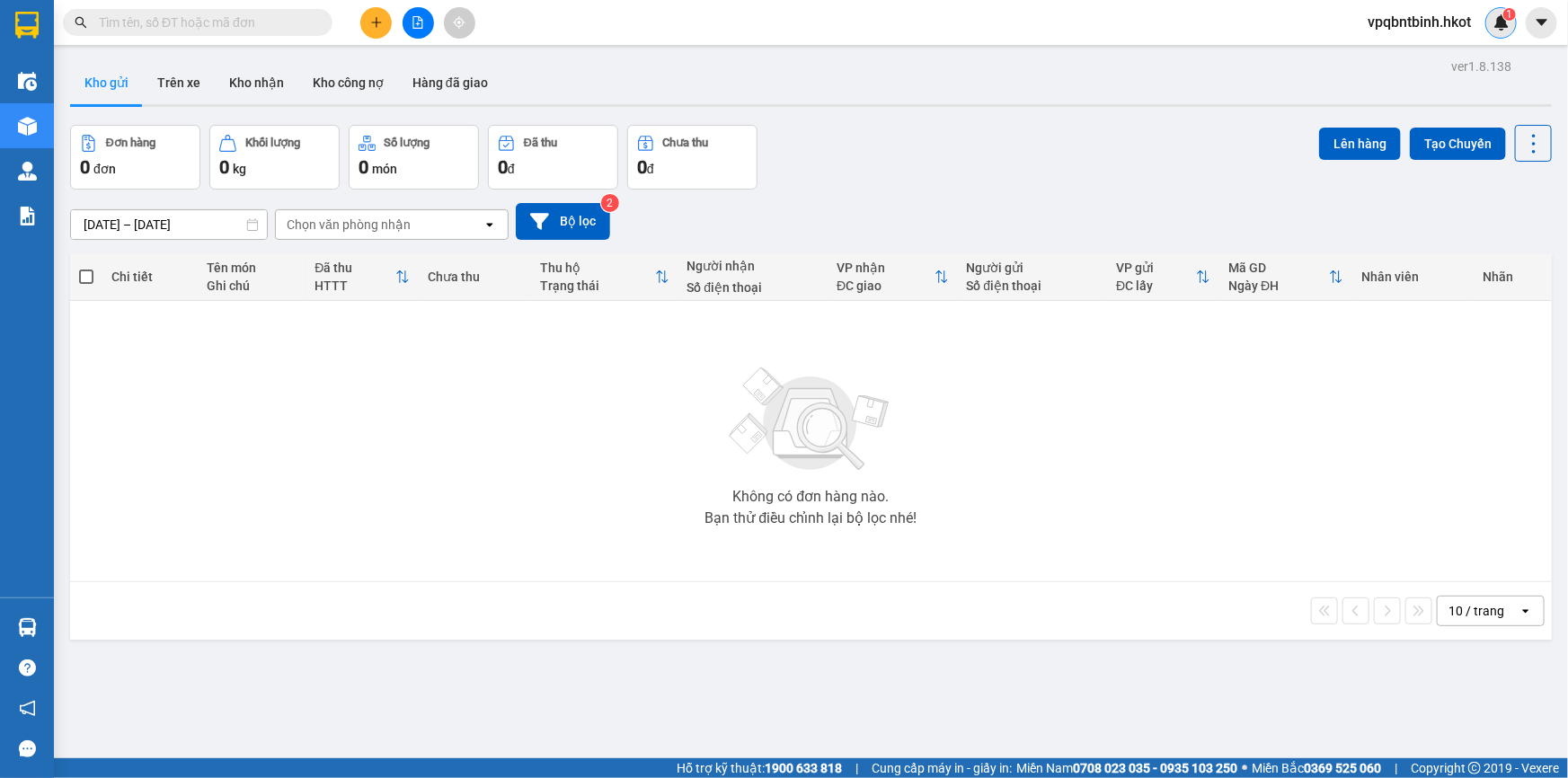
click at [1498, 21] on img at bounding box center [1502, 23] width 16 height 16
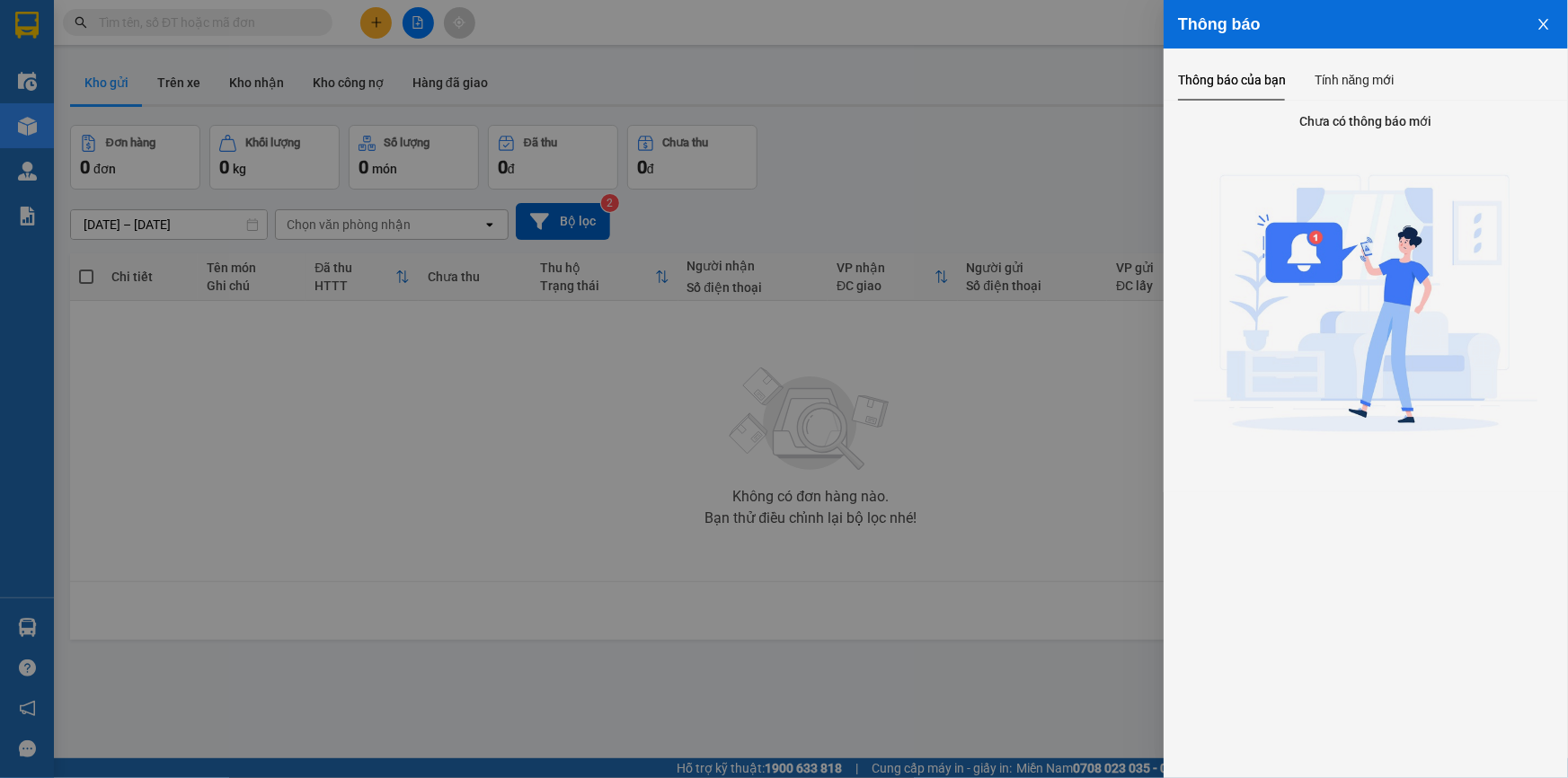
click at [1545, 25] on icon "close" at bounding box center [1544, 25] width 15 height 15
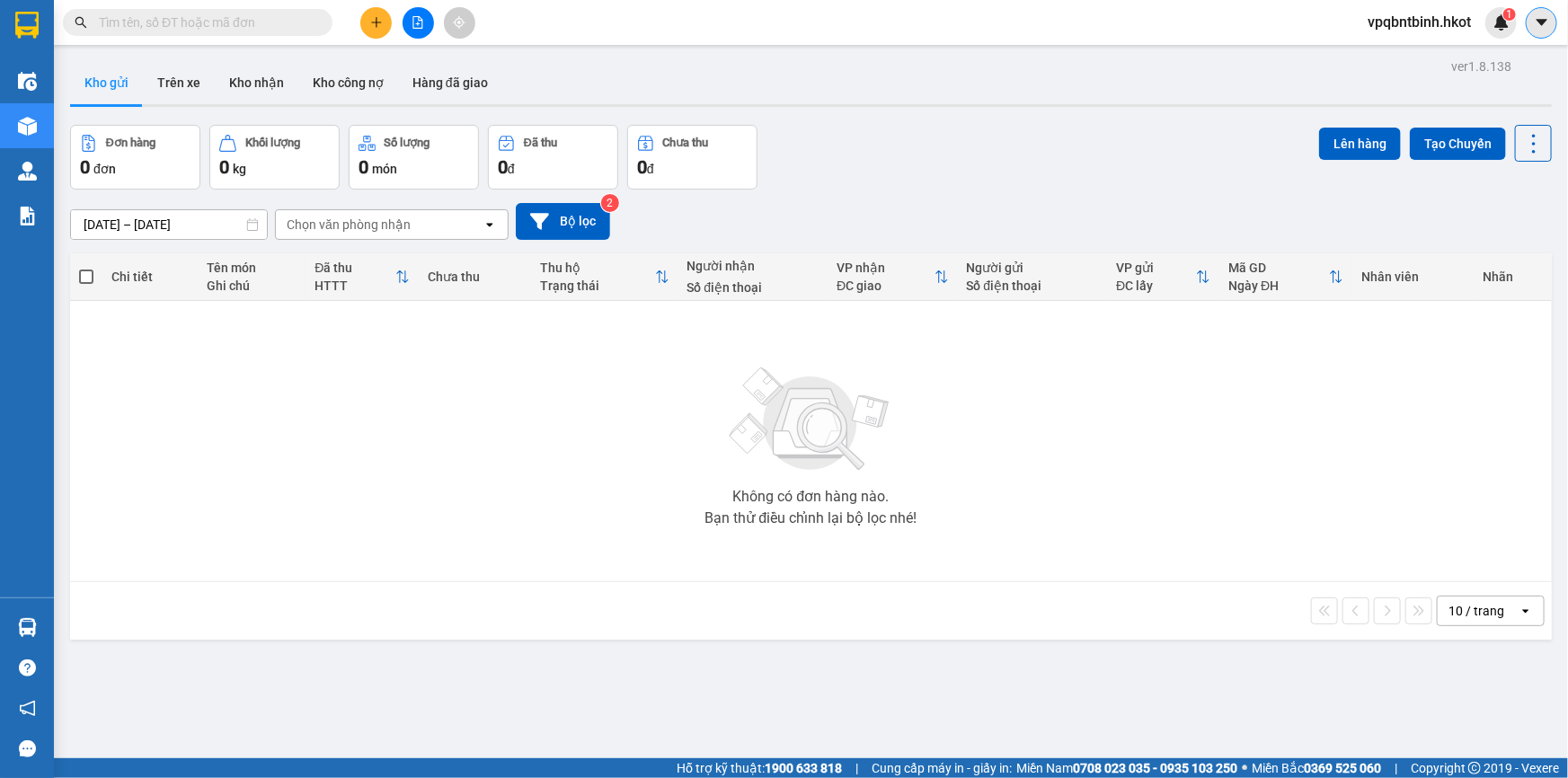
click at [1541, 17] on icon "caret-down" at bounding box center [1542, 23] width 16 height 16
click at [1396, 21] on span "vpqbntbinh.hkot" at bounding box center [1419, 22] width 132 height 23
click at [1402, 51] on span "Đăng xuất" at bounding box center [1426, 55] width 98 height 20
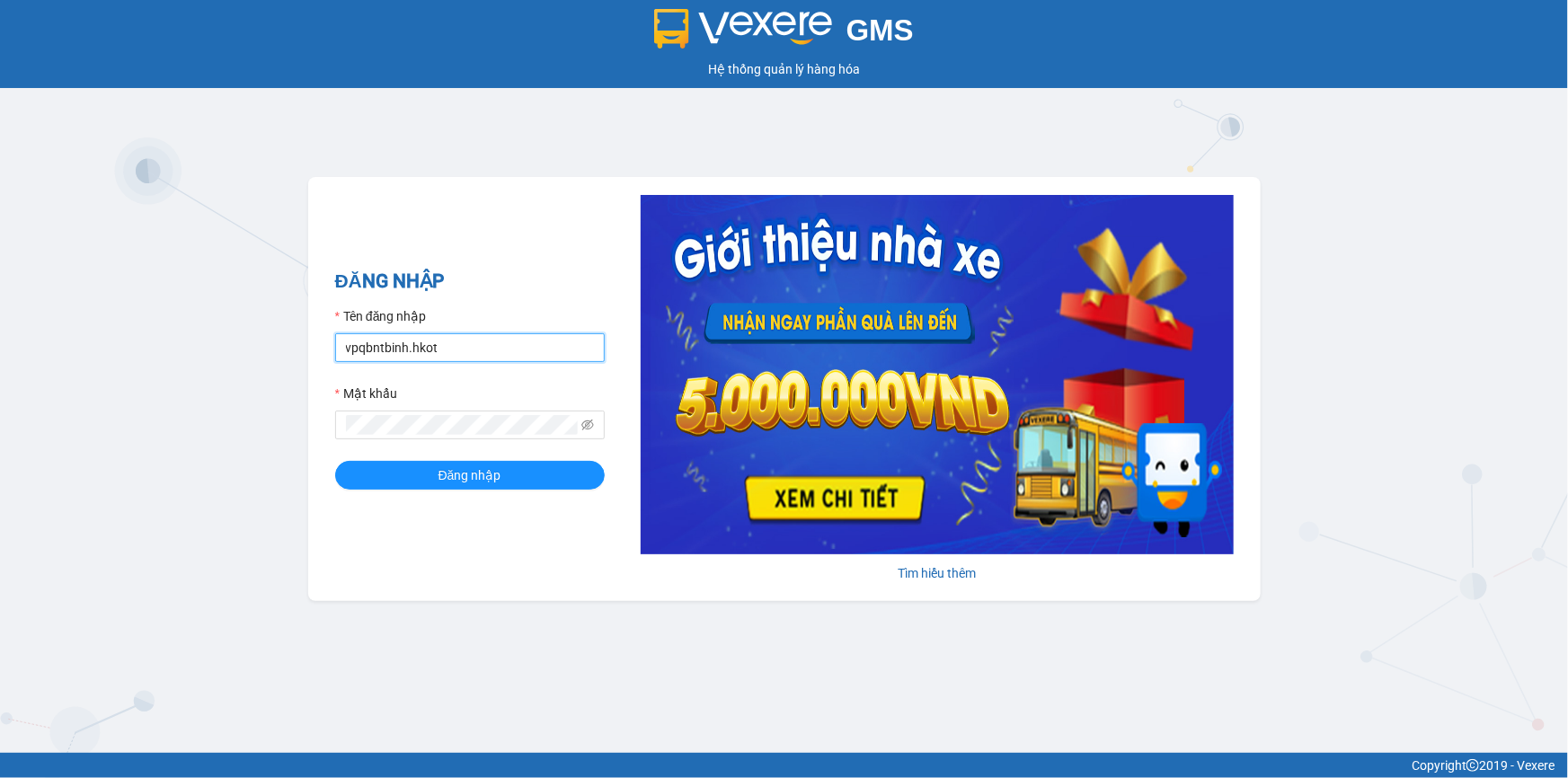
click at [517, 338] on input "vpqbntbinh.hkot" at bounding box center [469, 348] width 270 height 29
type input "vanphonghue.hkot"
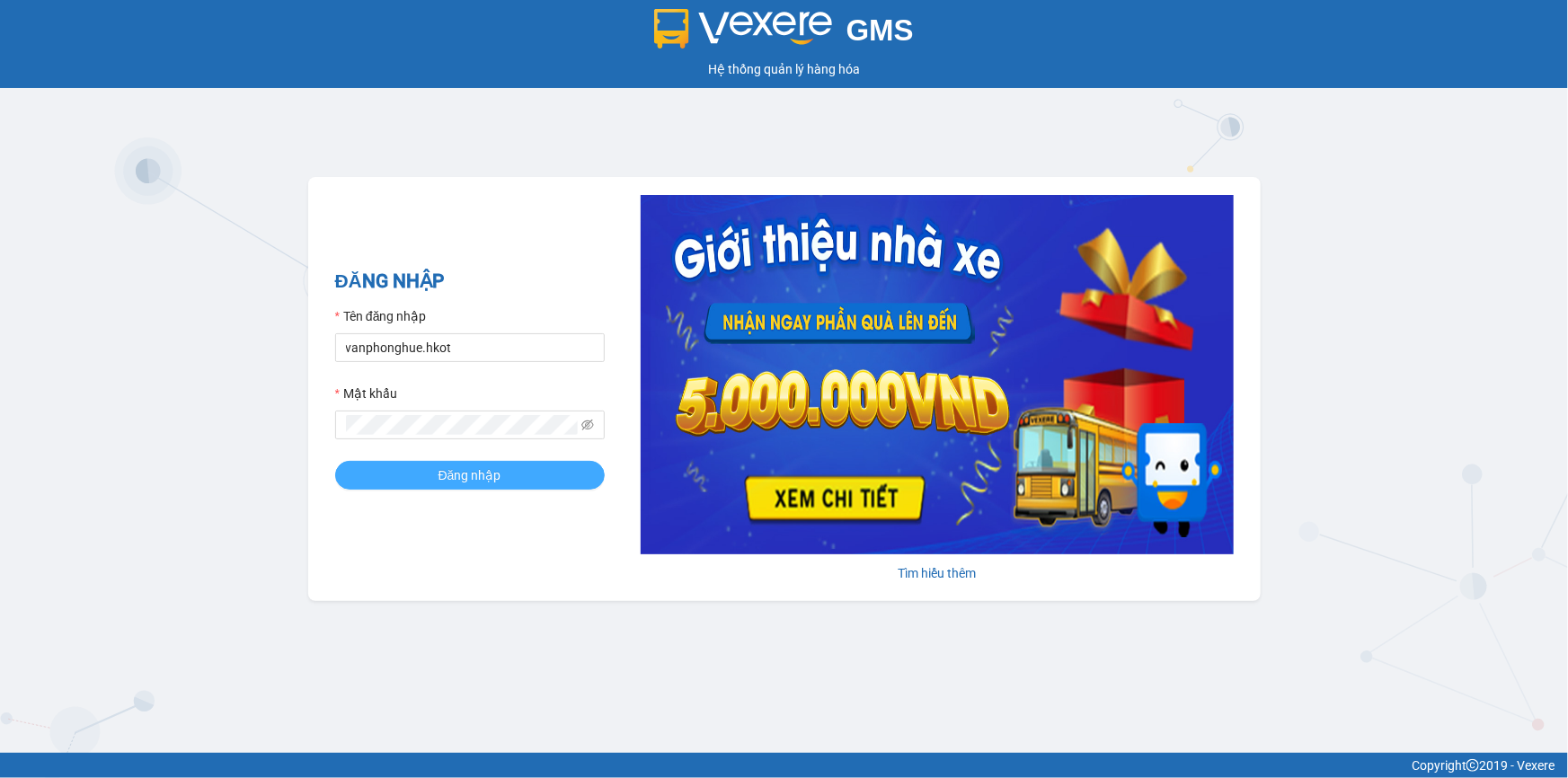
click at [469, 471] on span "Đăng nhập" at bounding box center [469, 476] width 63 height 20
